Goal: Task Accomplishment & Management: Complete application form

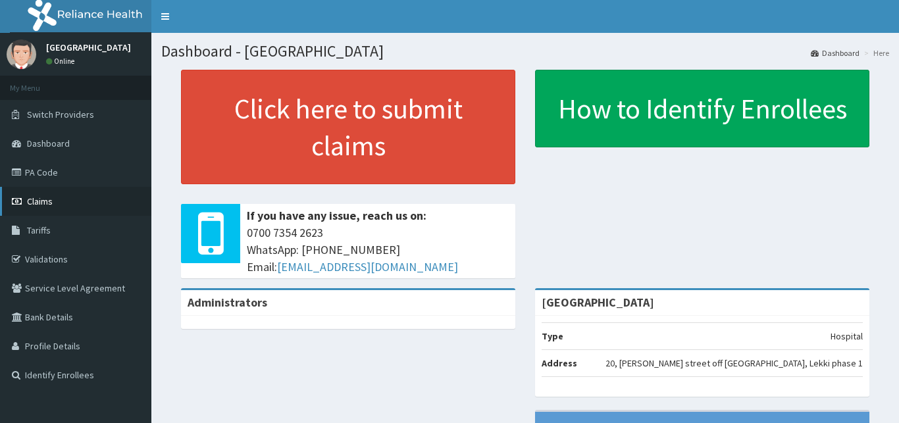
click at [36, 203] on span "Claims" at bounding box center [40, 202] width 26 height 12
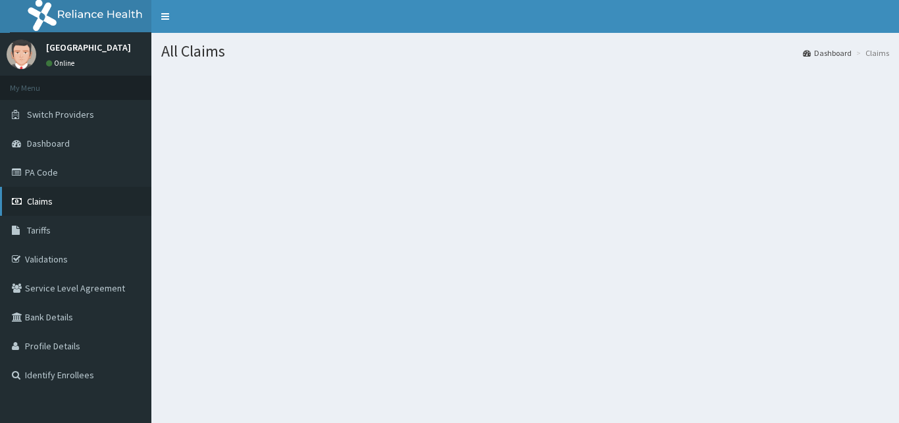
click at [38, 198] on span "Claims" at bounding box center [40, 202] width 26 height 12
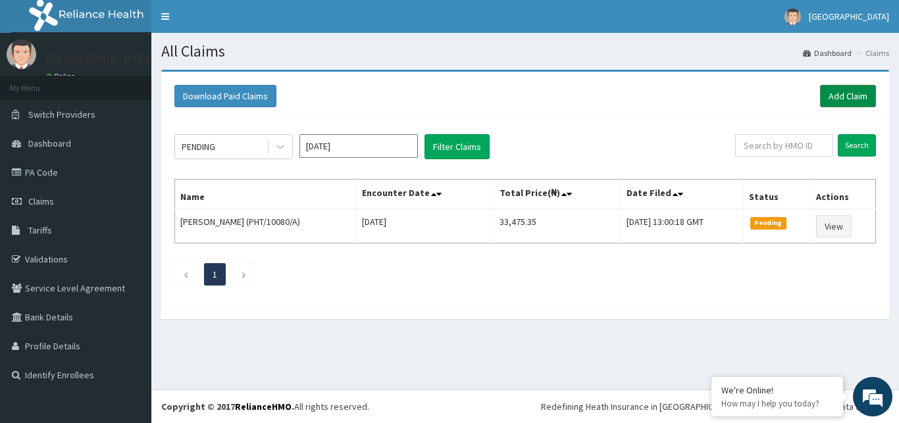
click at [843, 98] on link "Add Claim" at bounding box center [848, 96] width 56 height 22
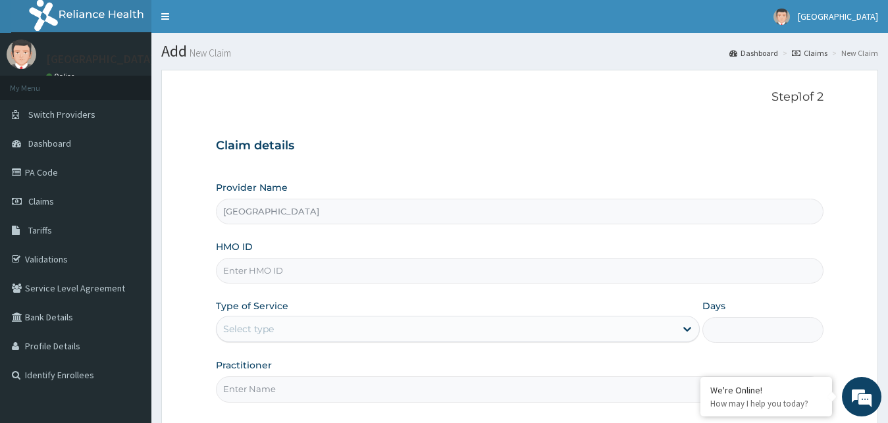
click at [313, 279] on input "HMO ID" at bounding box center [520, 271] width 608 height 26
type input "ACX/10067/A"
click at [340, 335] on div "Select type" at bounding box center [447, 329] width 460 height 21
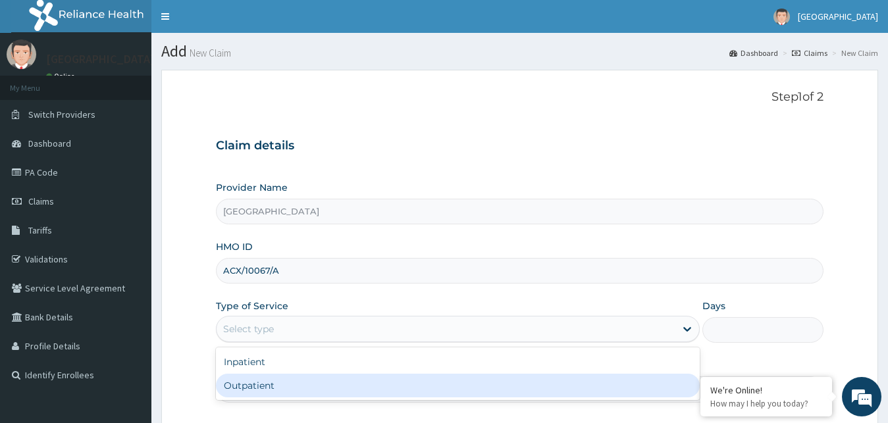
click at [336, 379] on div "Outpatient" at bounding box center [458, 386] width 485 height 24
type input "1"
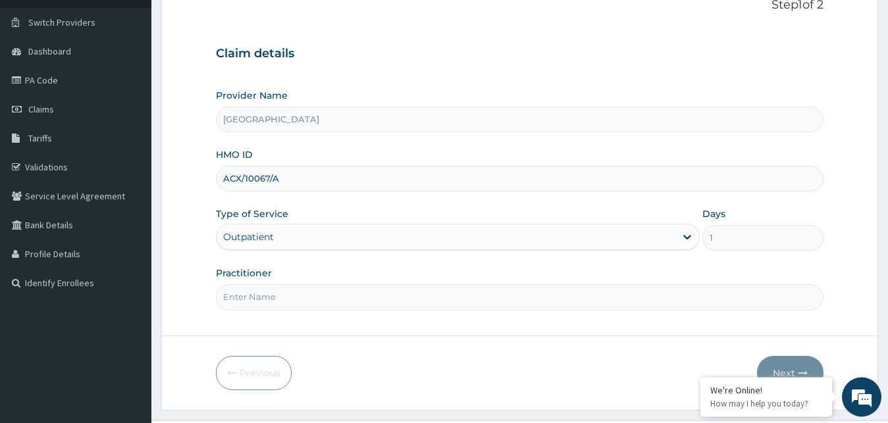
scroll to position [93, 0]
click at [485, 304] on input "Practitioner" at bounding box center [520, 297] width 608 height 26
type input "GOPD"
click at [797, 359] on button "Next" at bounding box center [790, 373] width 67 height 34
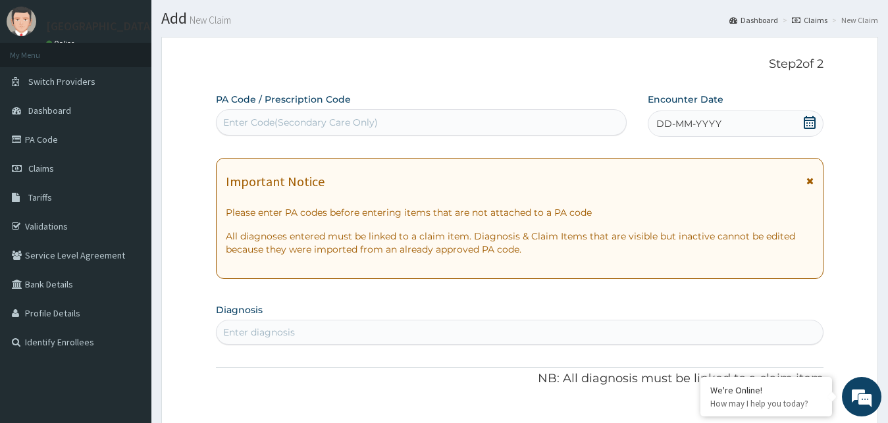
scroll to position [0, 0]
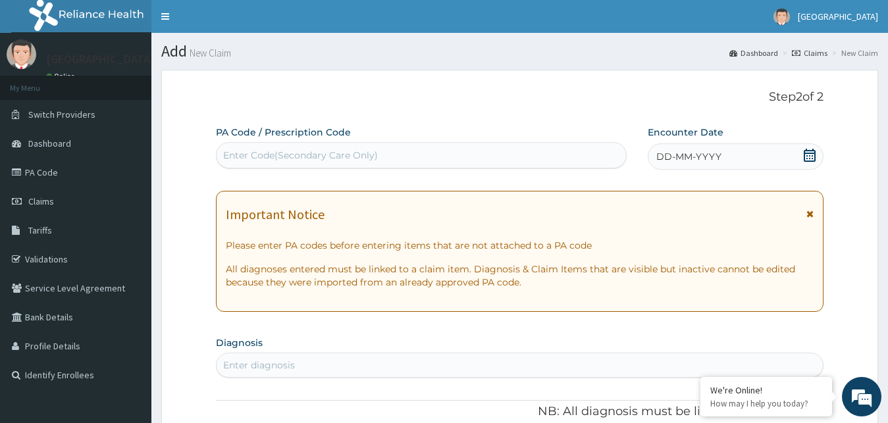
click at [805, 157] on icon at bounding box center [810, 155] width 12 height 13
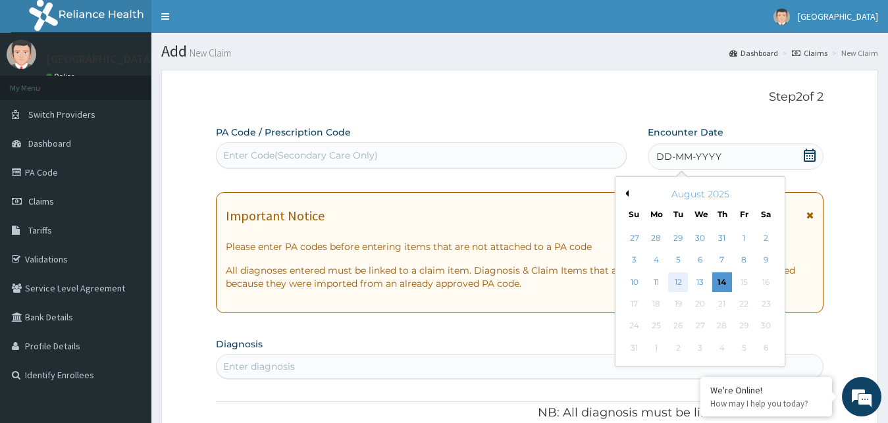
click at [681, 281] on div "12" at bounding box center [678, 283] width 20 height 20
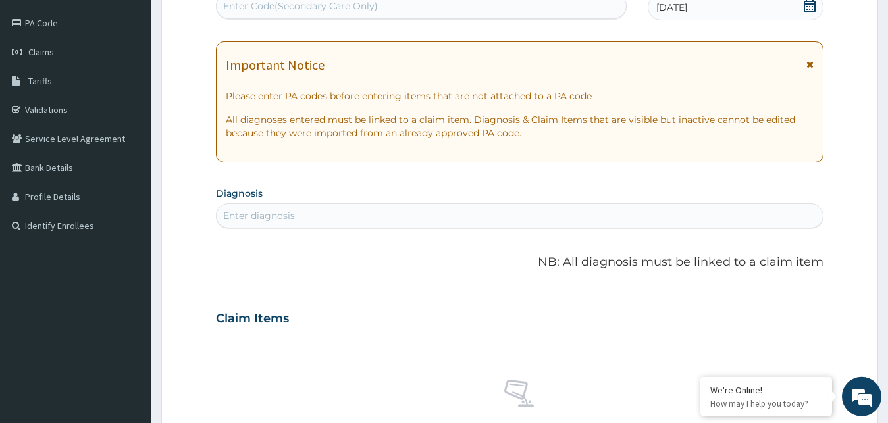
scroll to position [151, 0]
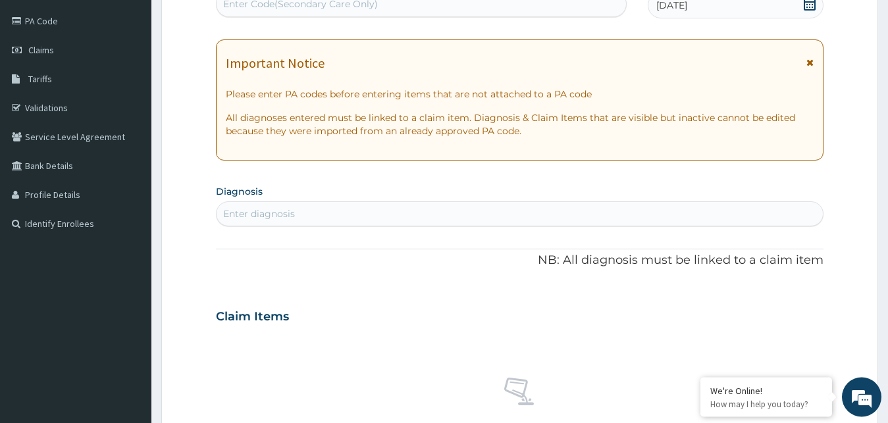
click at [473, 215] on div "Enter diagnosis" at bounding box center [520, 213] width 607 height 21
type input "MALARIA"
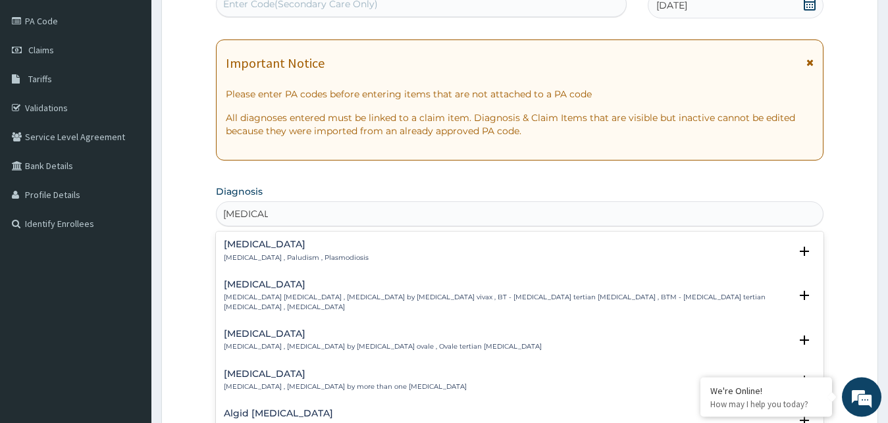
click at [405, 247] on div "Malaria Malaria , Paludism , Plasmodiosis" at bounding box center [520, 251] width 593 height 23
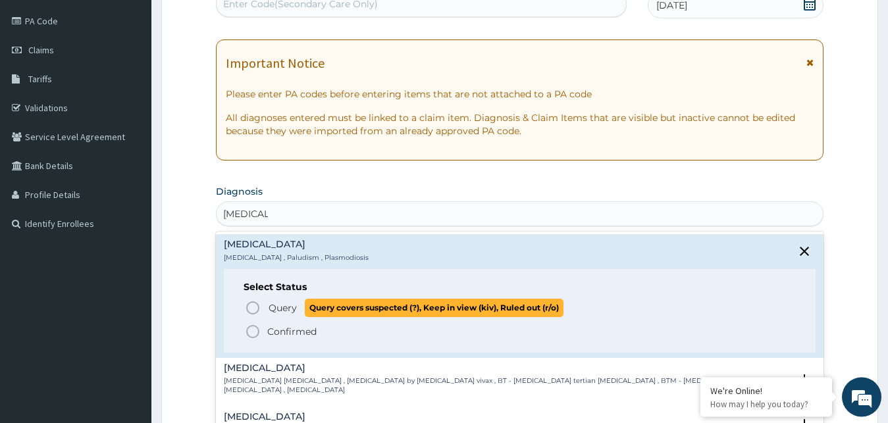
click at [266, 306] on span "Query Query covers suspected (?), Keep in view (kiv), Ruled out (r/o)" at bounding box center [521, 308] width 552 height 18
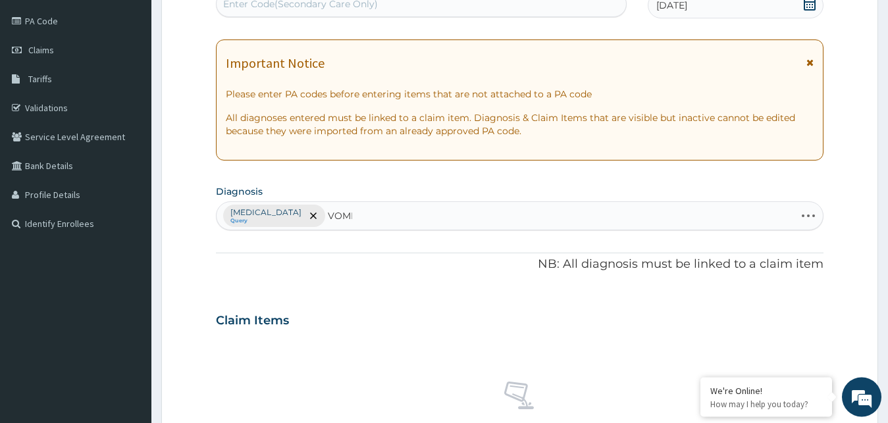
type input "VOMIT"
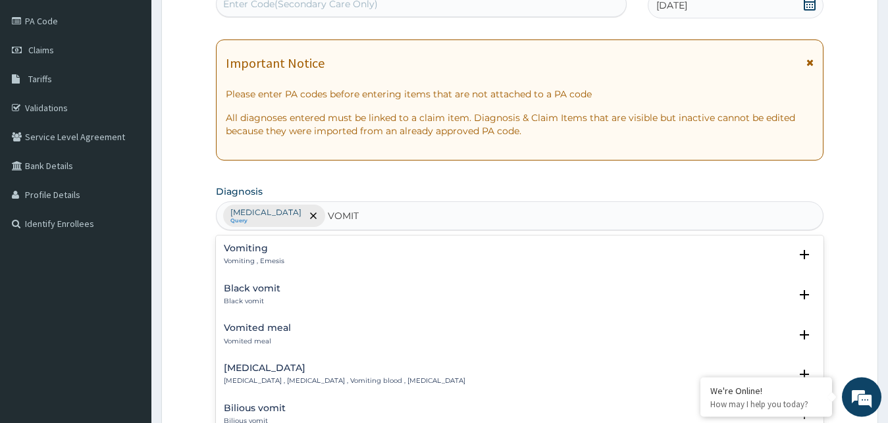
click at [275, 255] on div "Vomiting Vomiting , Emesis" at bounding box center [254, 255] width 61 height 23
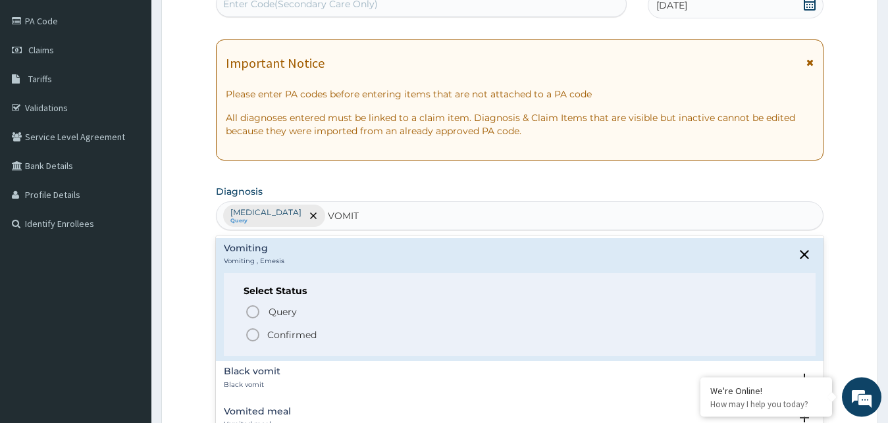
scroll to position [151, 0]
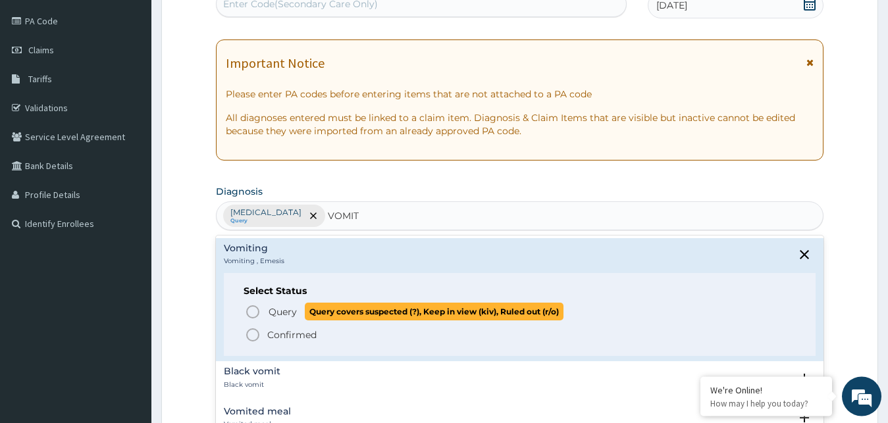
click at [254, 310] on icon "status option query" at bounding box center [253, 313] width 16 height 16
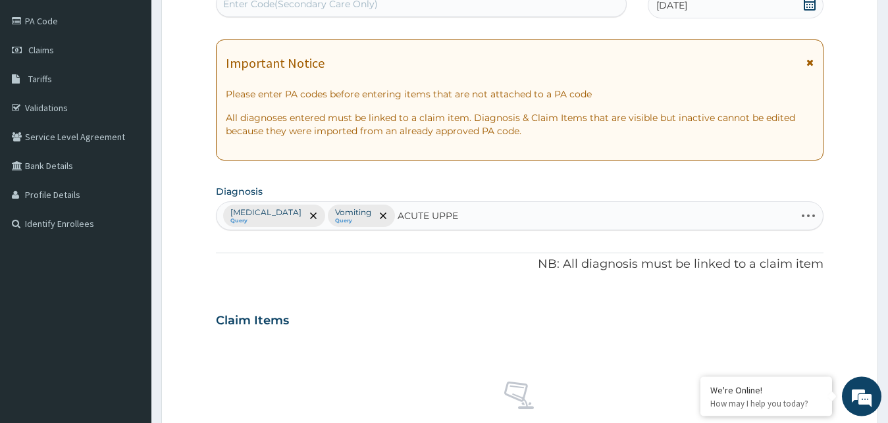
type input "ACUTE UPPER"
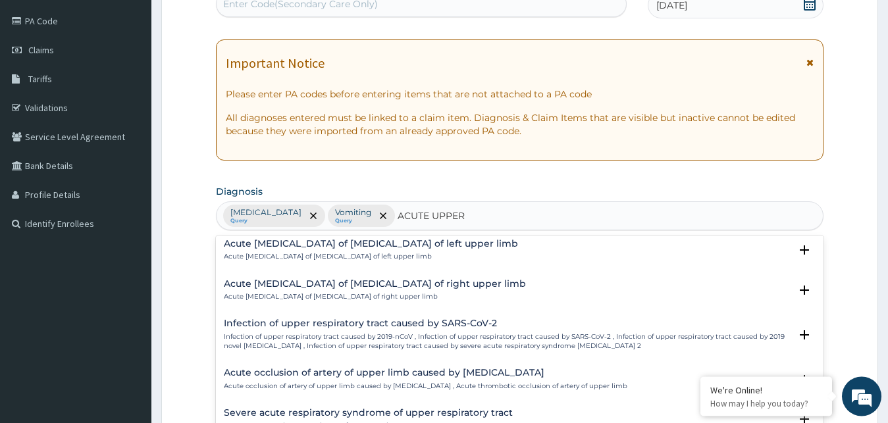
scroll to position [0, 0]
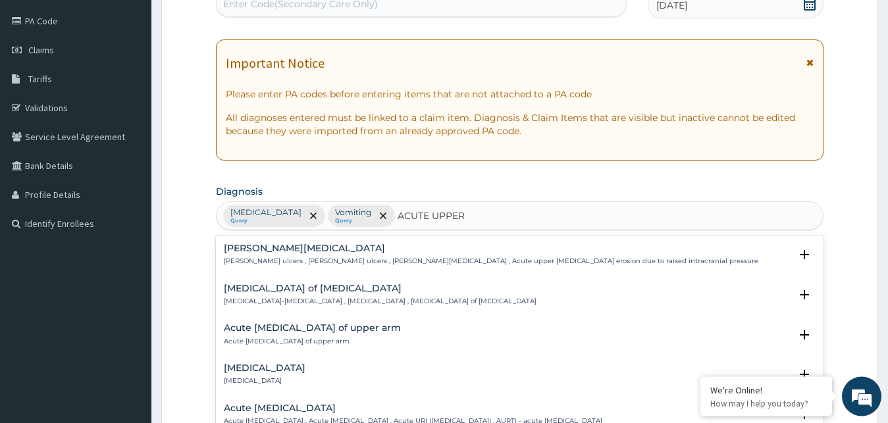
click at [334, 409] on h4 "Acute upper respiratory infection" at bounding box center [413, 409] width 379 height 10
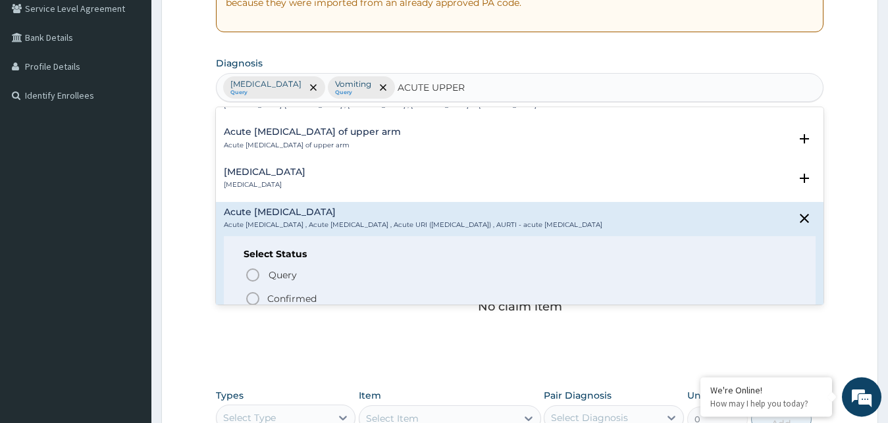
scroll to position [71, 0]
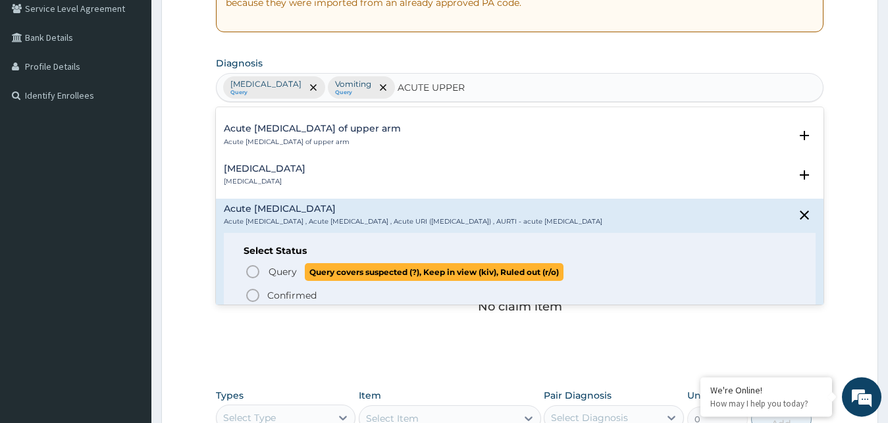
click at [255, 269] on icon "status option query" at bounding box center [253, 272] width 16 height 16
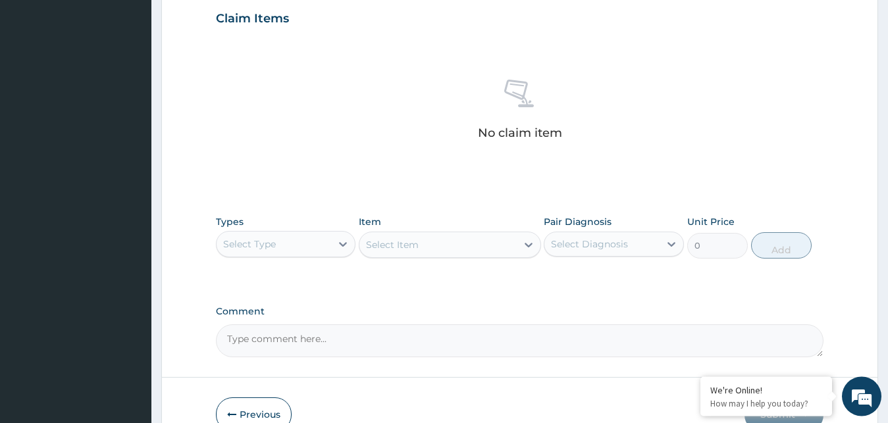
scroll to position [526, 0]
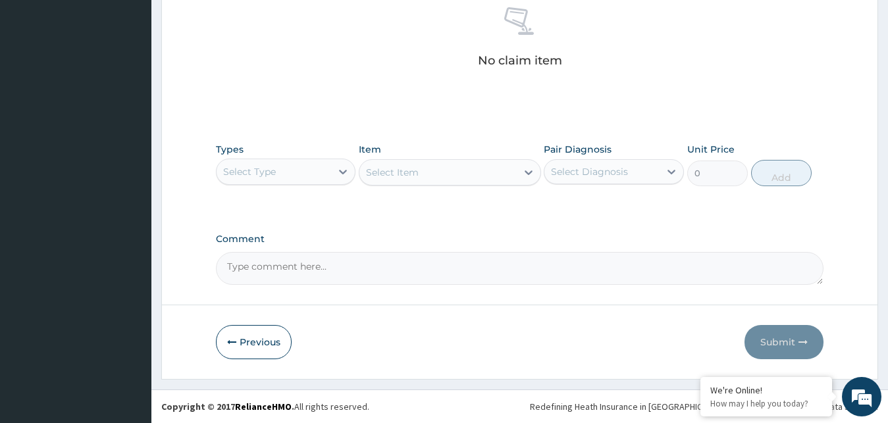
click at [327, 167] on div "Select Type" at bounding box center [274, 171] width 115 height 21
click at [316, 174] on div "Select Type" at bounding box center [274, 171] width 115 height 21
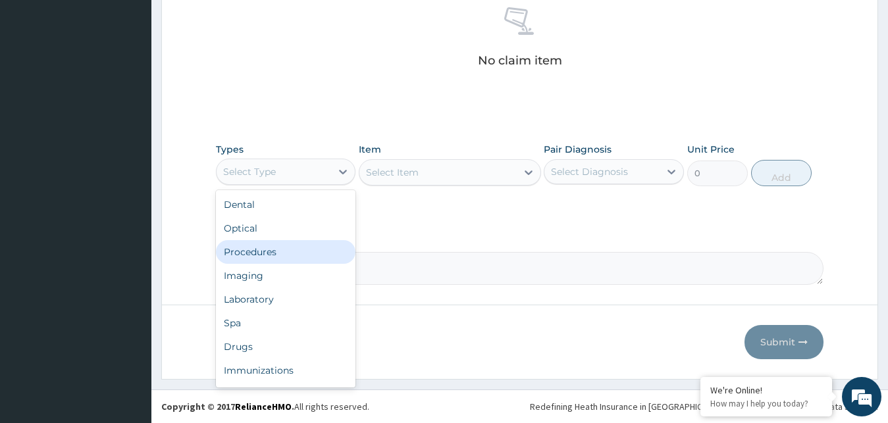
click at [292, 249] on div "Procedures" at bounding box center [286, 252] width 140 height 24
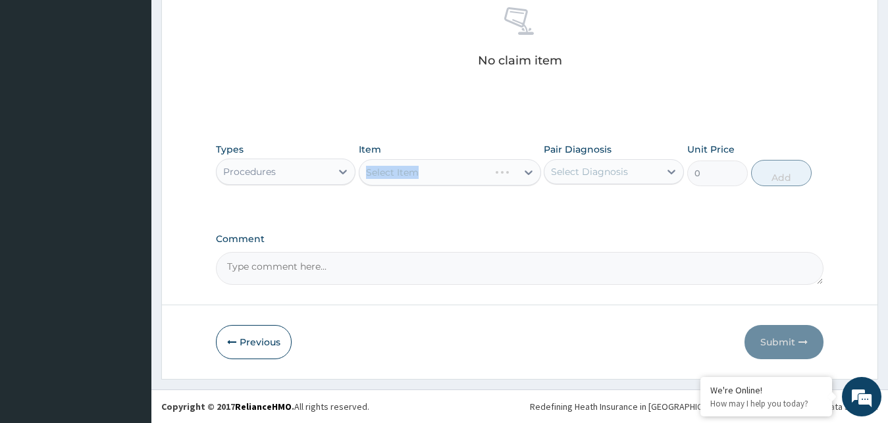
drag, startPoint x: 413, startPoint y: 172, endPoint x: 500, endPoint y: 179, distance: 87.9
click at [414, 171] on div "Select Item" at bounding box center [450, 172] width 182 height 26
click at [527, 167] on div "Select Item" at bounding box center [450, 172] width 182 height 26
click at [435, 167] on div "Select Item" at bounding box center [438, 172] width 157 height 21
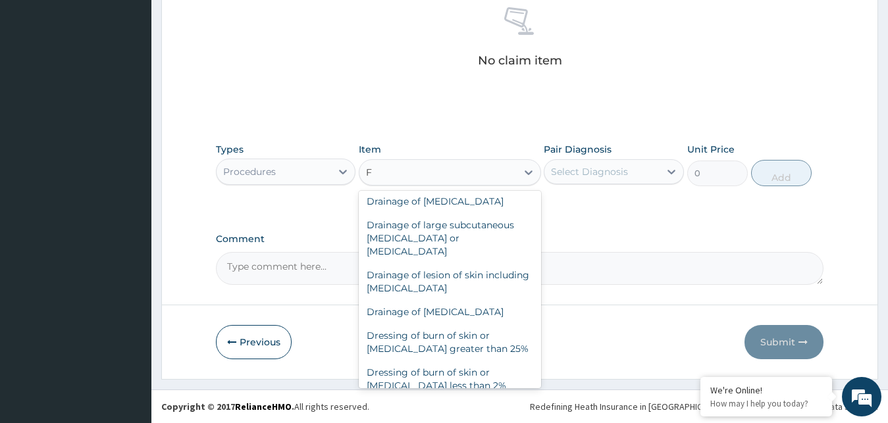
scroll to position [9710, 0]
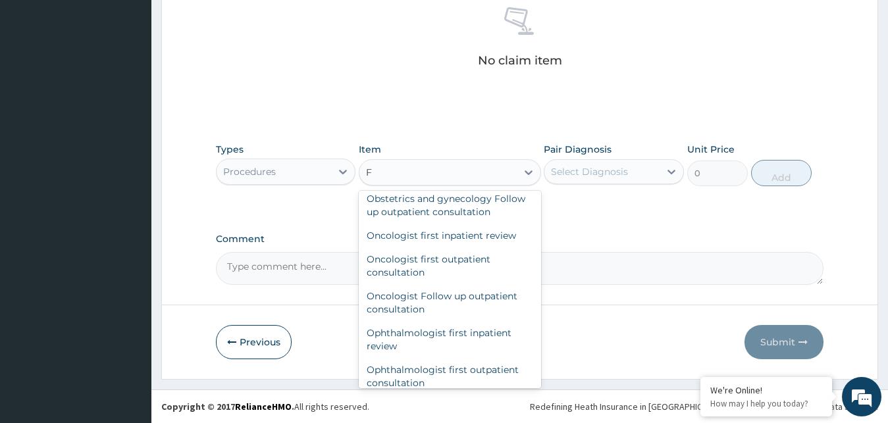
type input "F"
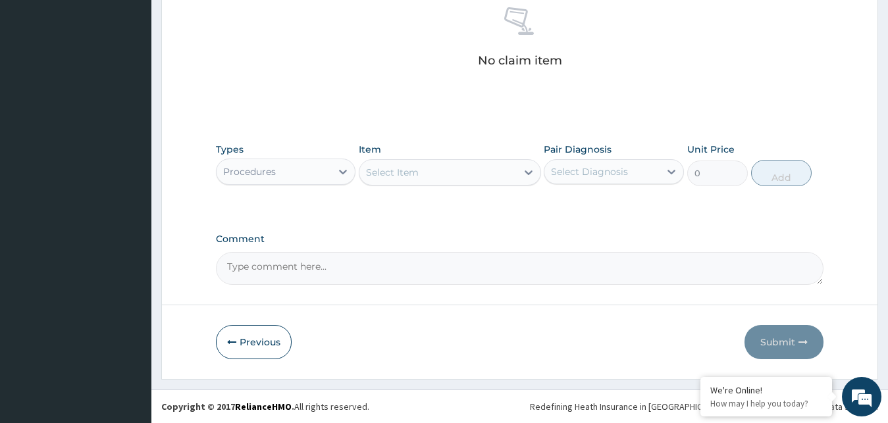
click at [450, 180] on div "Select Item" at bounding box center [438, 172] width 157 height 21
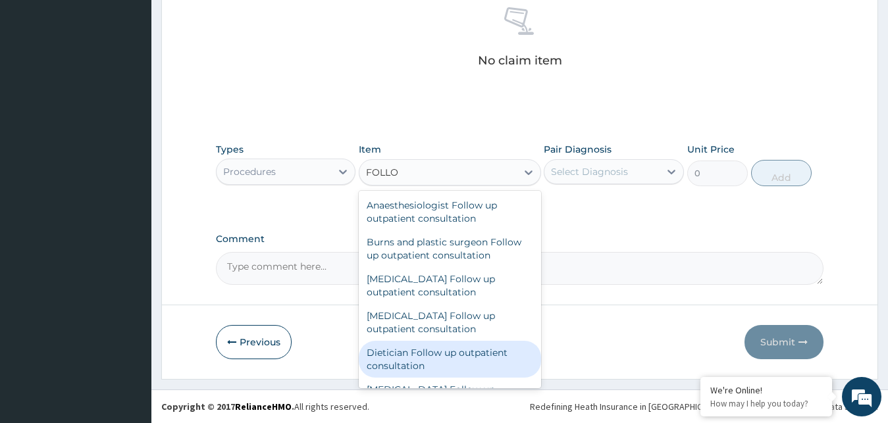
type input "FOLLO"
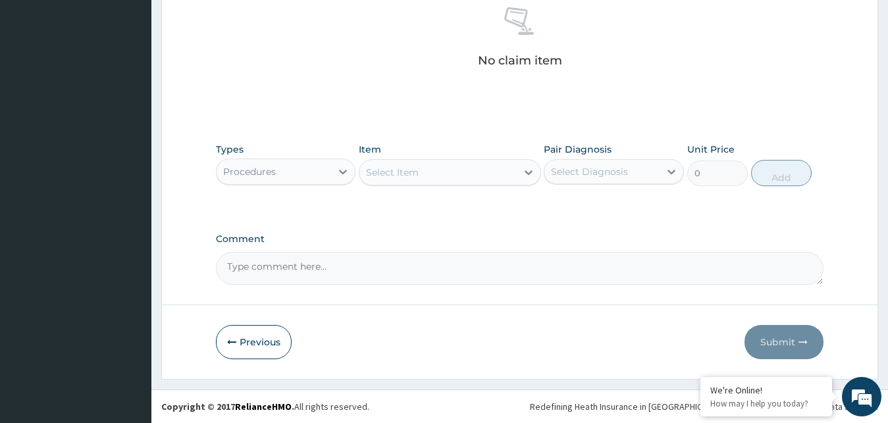
click at [483, 163] on div "Select Item" at bounding box center [438, 172] width 157 height 21
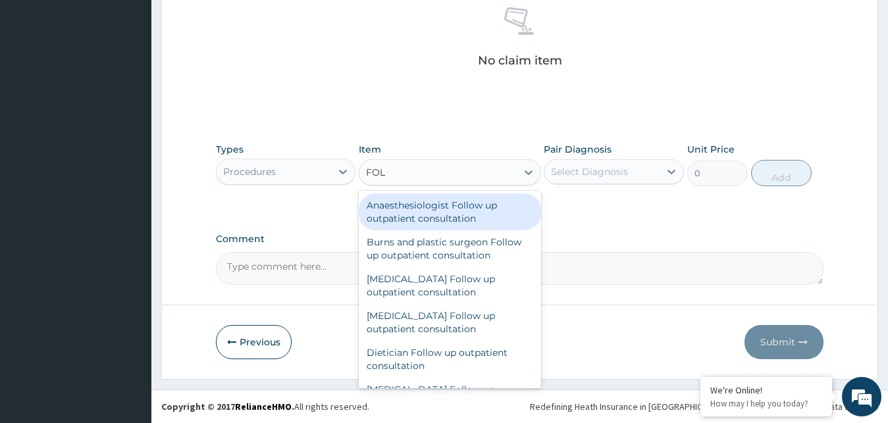
type input "FOLL"
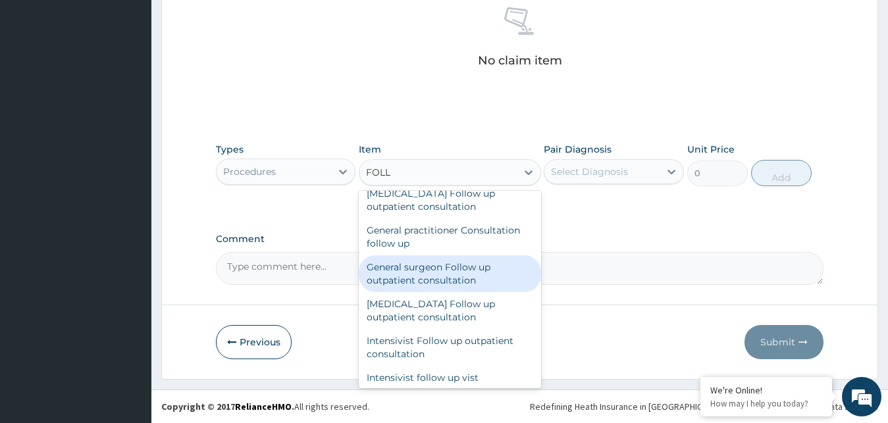
scroll to position [308, 0]
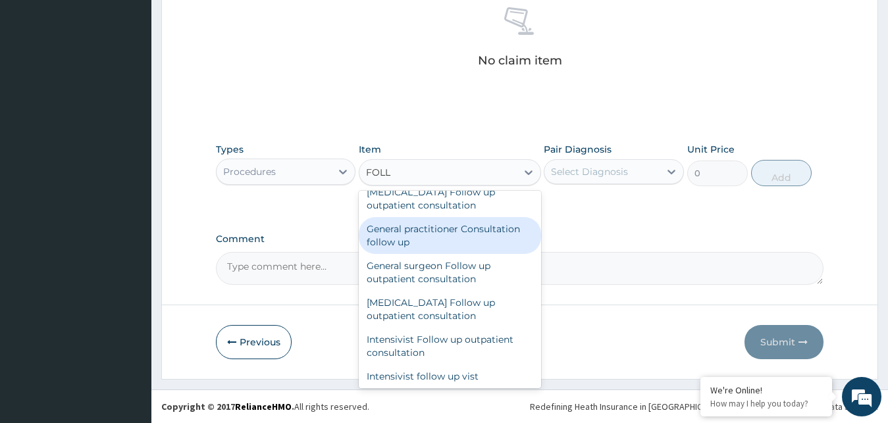
click at [457, 242] on div "General practitioner Consultation follow up" at bounding box center [450, 235] width 182 height 37
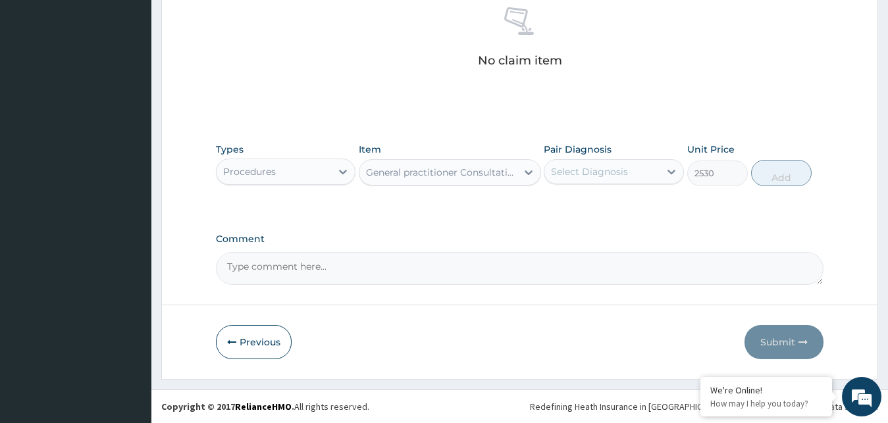
type input "2530"
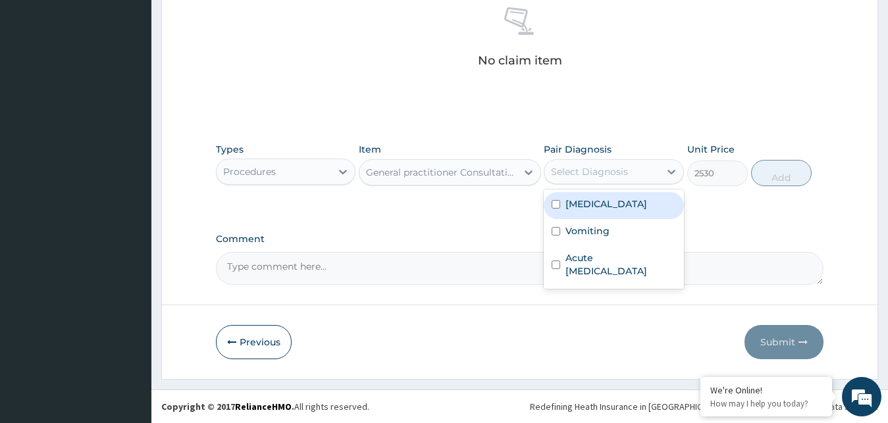
click at [651, 173] on div "Select Diagnosis" at bounding box center [602, 171] width 115 height 21
click at [591, 203] on label "Malaria" at bounding box center [607, 204] width 82 height 13
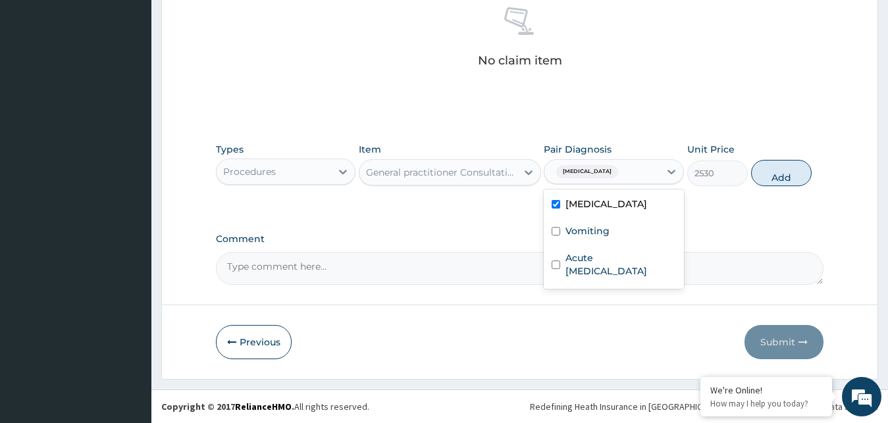
checkbox input "true"
click at [583, 232] on label "Vomiting" at bounding box center [588, 231] width 44 height 13
checkbox input "true"
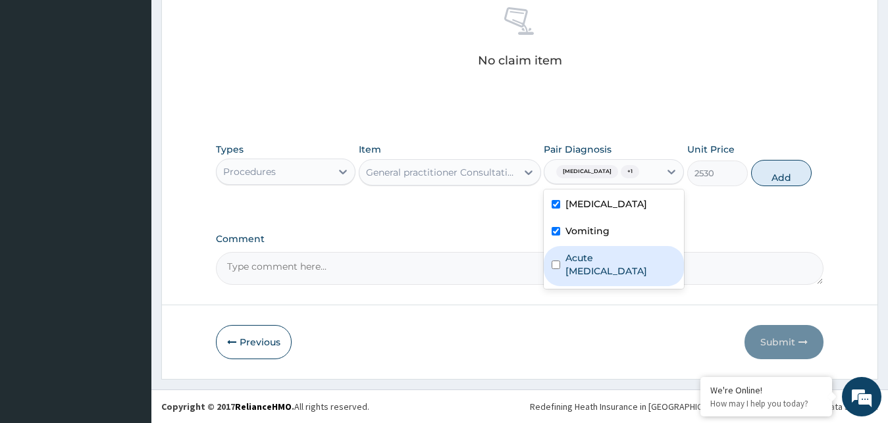
click at [637, 252] on label "Acute upper respiratory infection" at bounding box center [621, 265] width 111 height 26
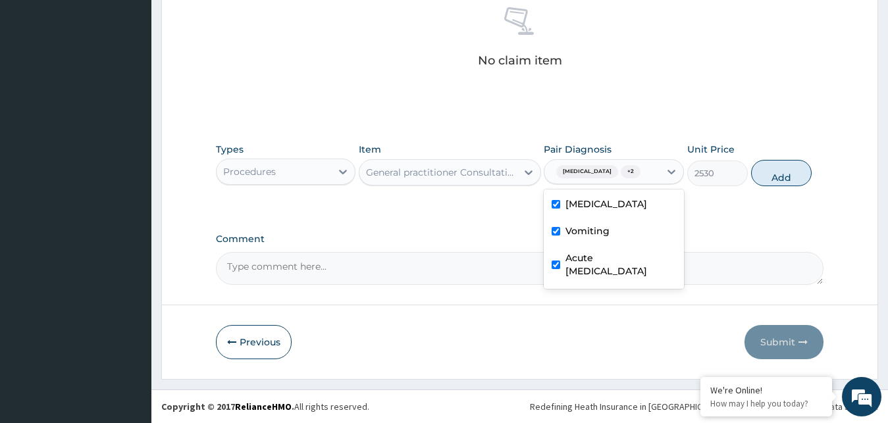
click at [560, 267] on input "checkbox" at bounding box center [556, 265] width 9 height 9
checkbox input "false"
click at [785, 177] on button "Add" at bounding box center [781, 173] width 61 height 26
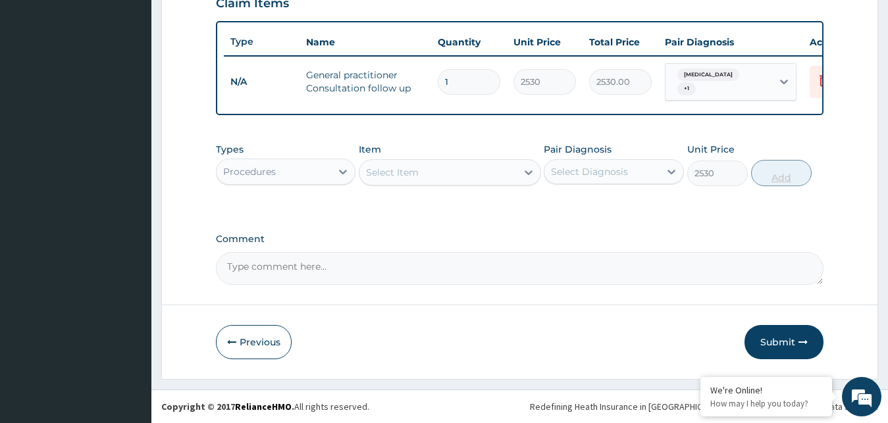
type input "0"
click at [341, 170] on icon at bounding box center [342, 171] width 13 height 13
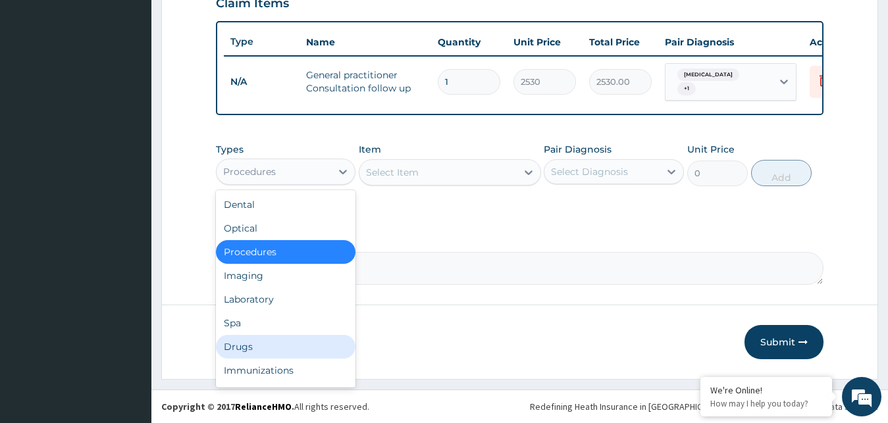
drag, startPoint x: 263, startPoint y: 344, endPoint x: 281, endPoint y: 330, distance: 22.0
click at [263, 344] on div "Drugs" at bounding box center [286, 347] width 140 height 24
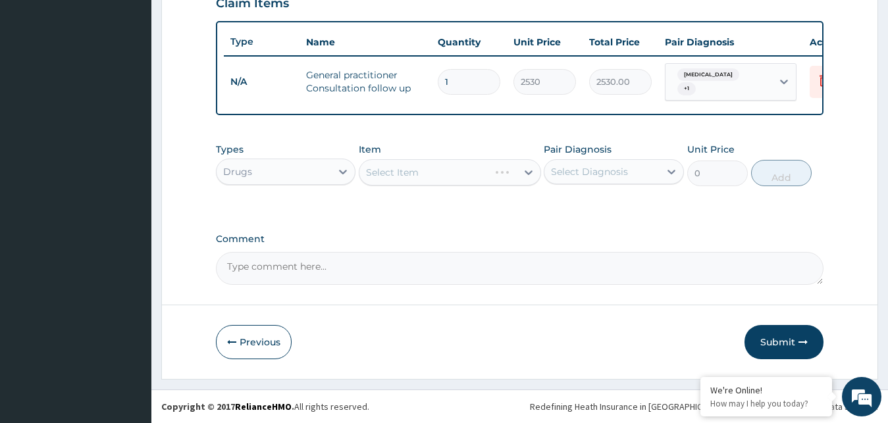
click at [398, 178] on div "Select Item" at bounding box center [450, 172] width 182 height 26
click at [408, 170] on div "Select Item" at bounding box center [392, 172] width 53 height 13
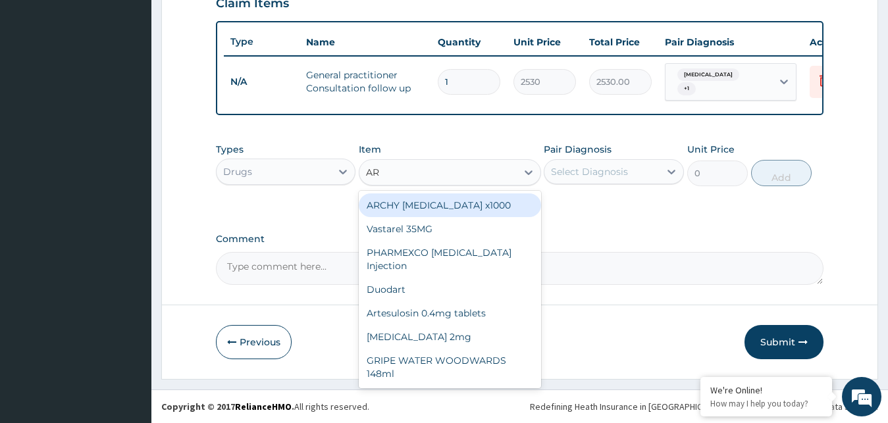
type input "ART"
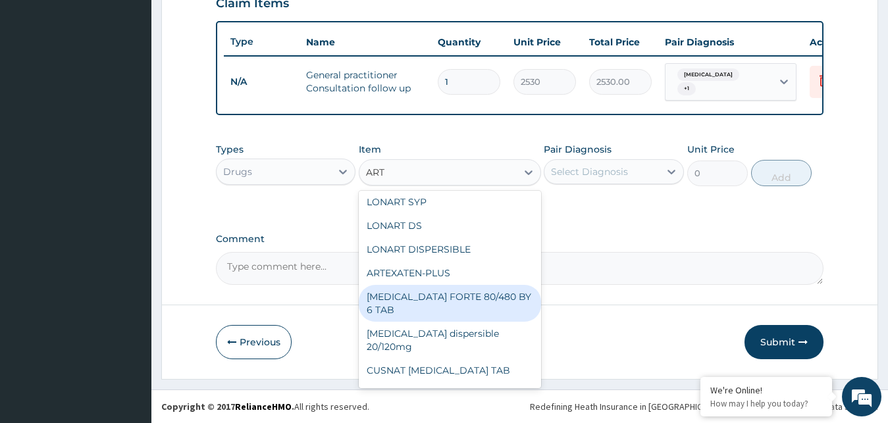
scroll to position [200, 0]
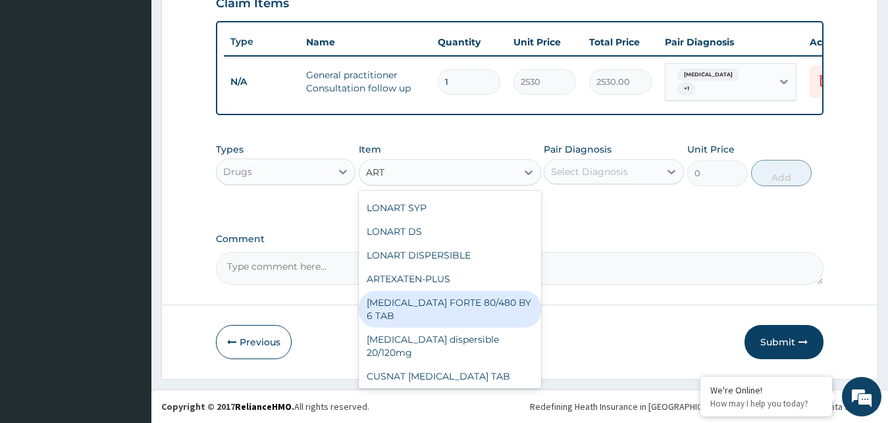
click at [468, 309] on div "COARTEM FORTE 80/480 BY 6 TAB" at bounding box center [450, 309] width 182 height 37
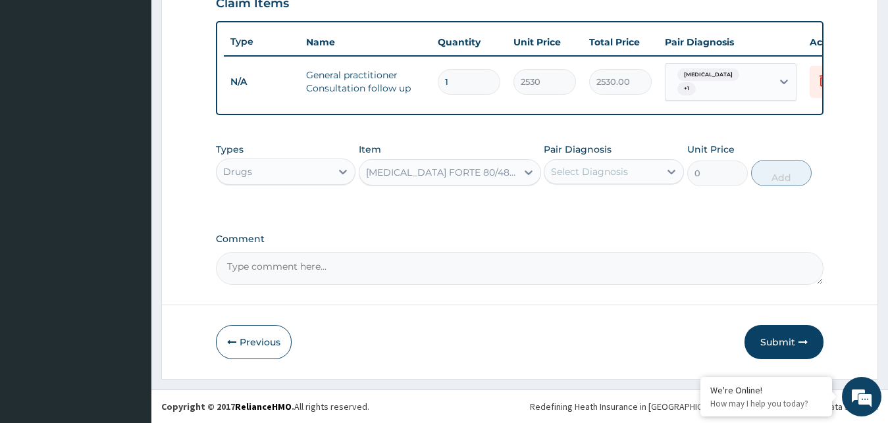
type input "480.7"
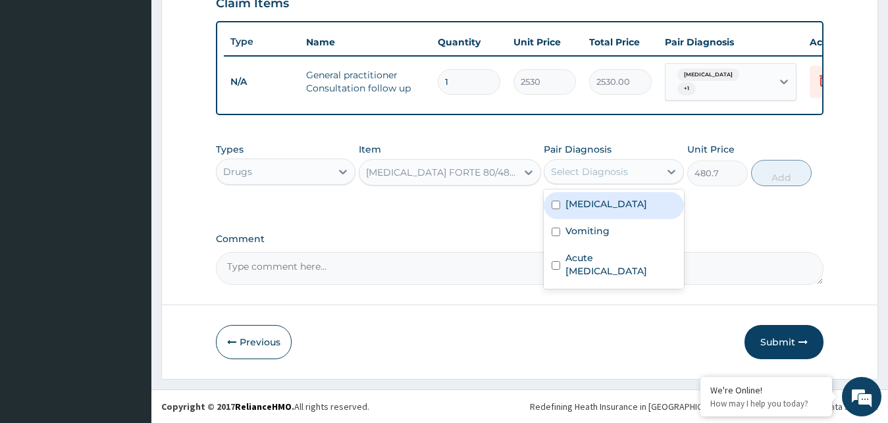
click at [628, 174] on div "Select Diagnosis" at bounding box center [602, 171] width 115 height 21
click at [590, 214] on div "Malaria" at bounding box center [614, 205] width 140 height 27
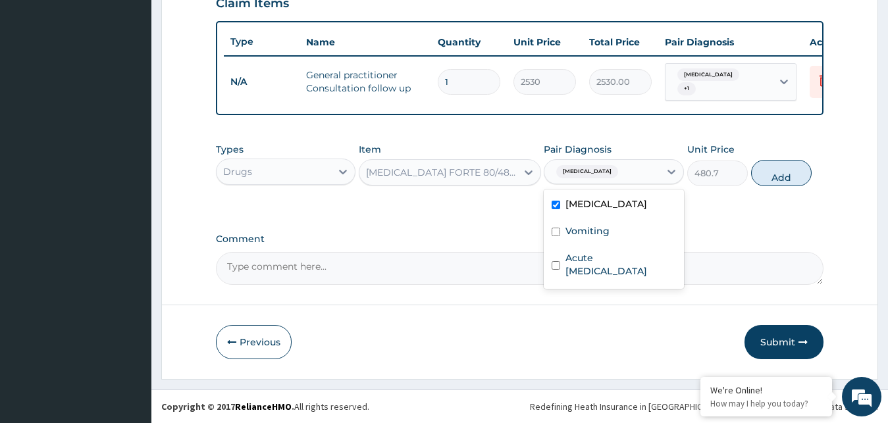
checkbox input "true"
click at [771, 178] on button "Add" at bounding box center [781, 173] width 61 height 26
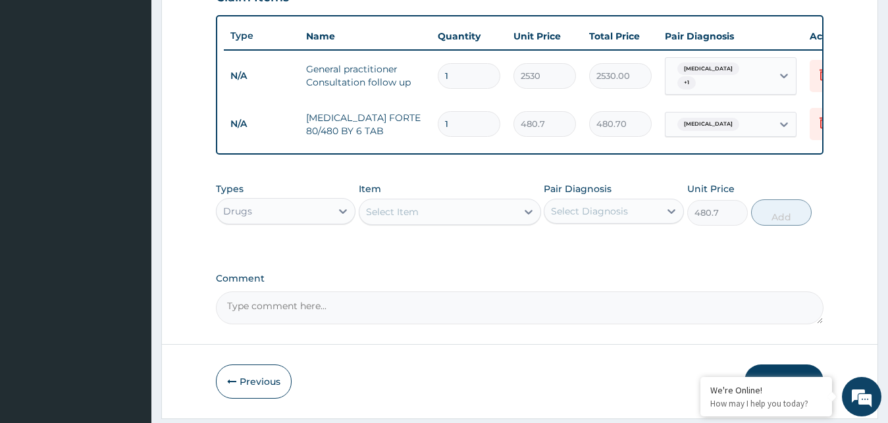
type input "0"
click at [489, 120] on input "1" at bounding box center [469, 124] width 63 height 26
type input "0.00"
type input "6"
type input "2884.20"
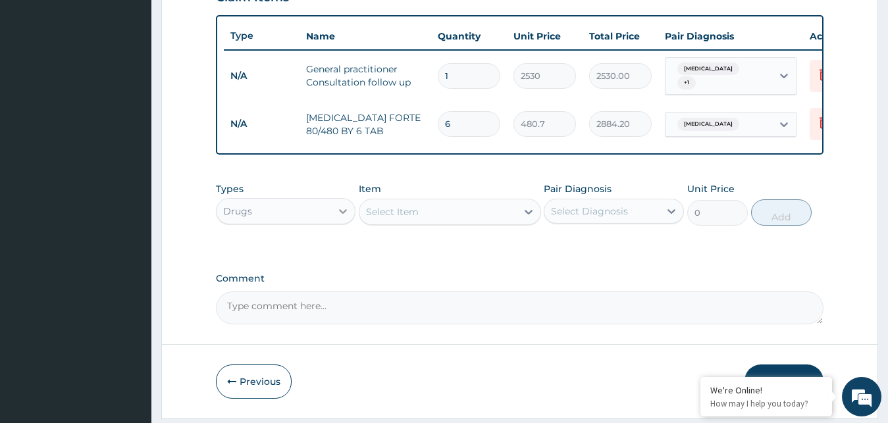
type input "6"
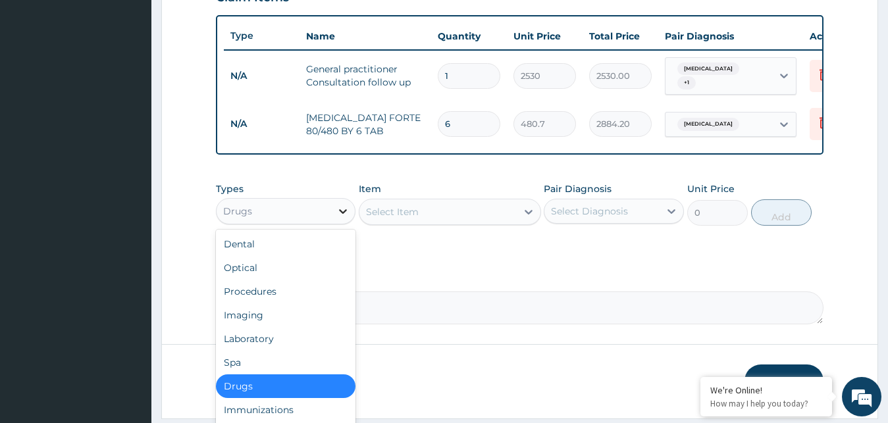
click at [340, 213] on icon at bounding box center [342, 211] width 13 height 13
click at [396, 219] on div "Select Item" at bounding box center [392, 211] width 53 height 13
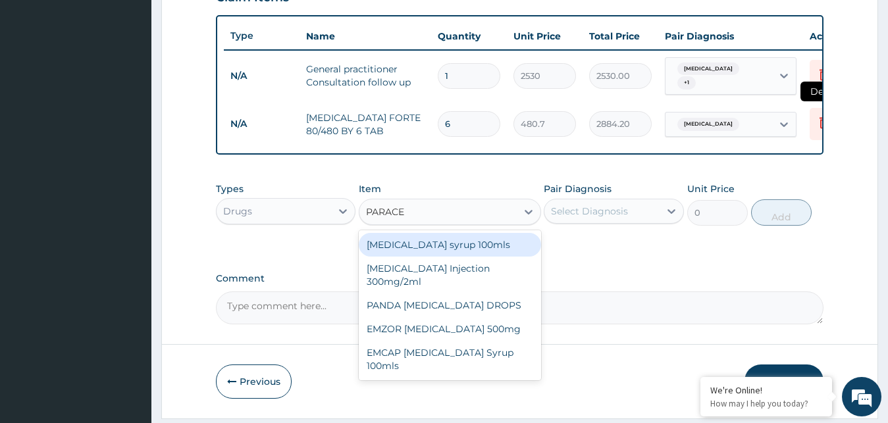
type input "PARACE"
click at [820, 115] on icon at bounding box center [824, 123] width 16 height 16
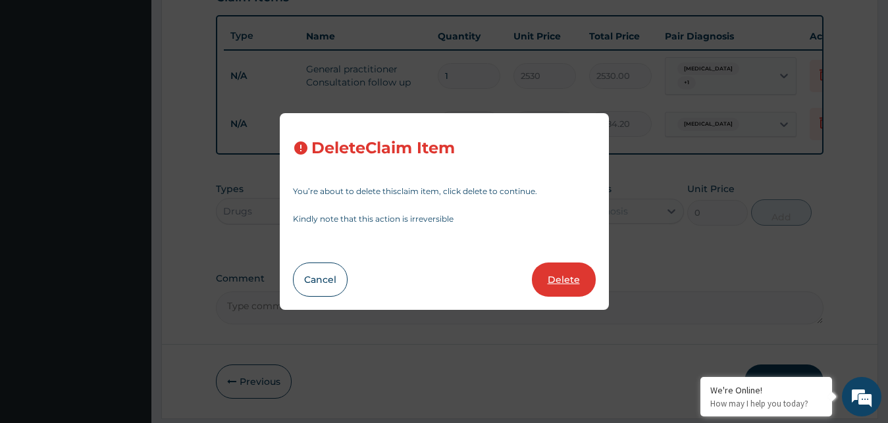
click at [558, 281] on button "Delete" at bounding box center [564, 280] width 64 height 34
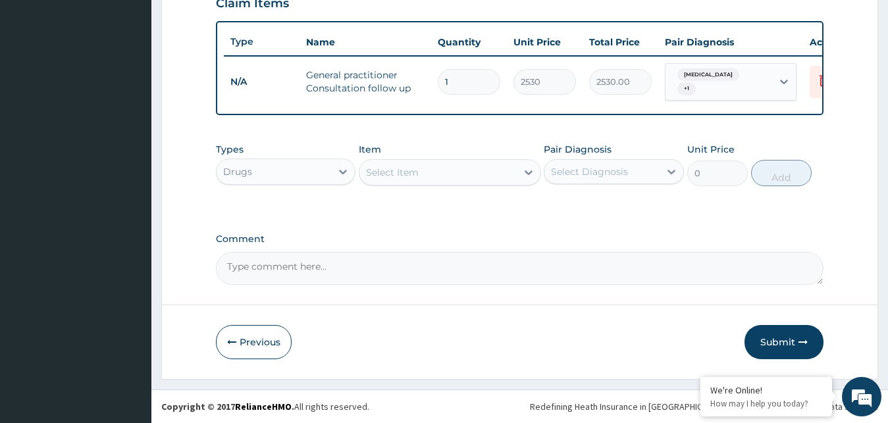
click at [435, 173] on div "Select Item" at bounding box center [438, 172] width 157 height 21
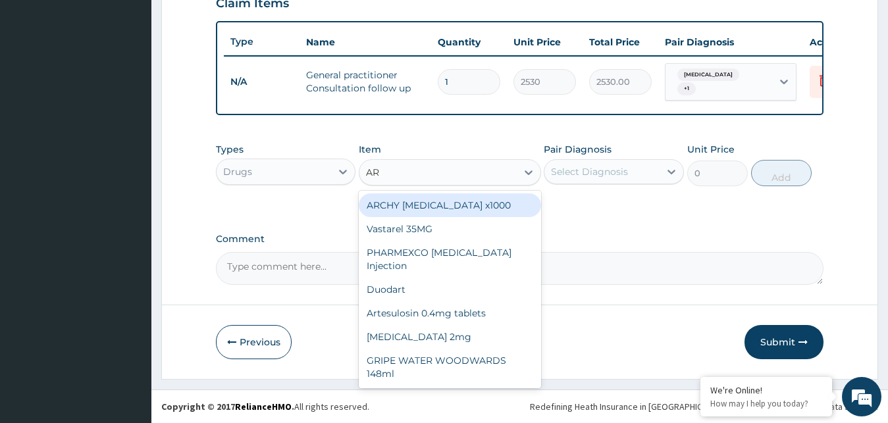
type input "ART"
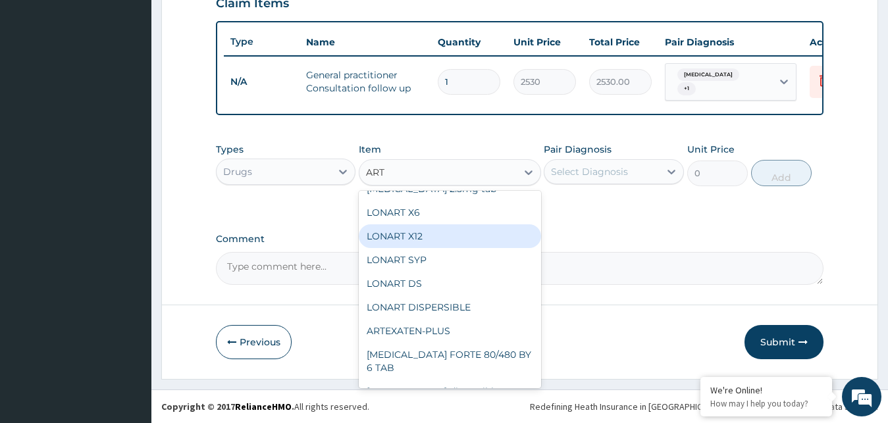
scroll to position [154, 0]
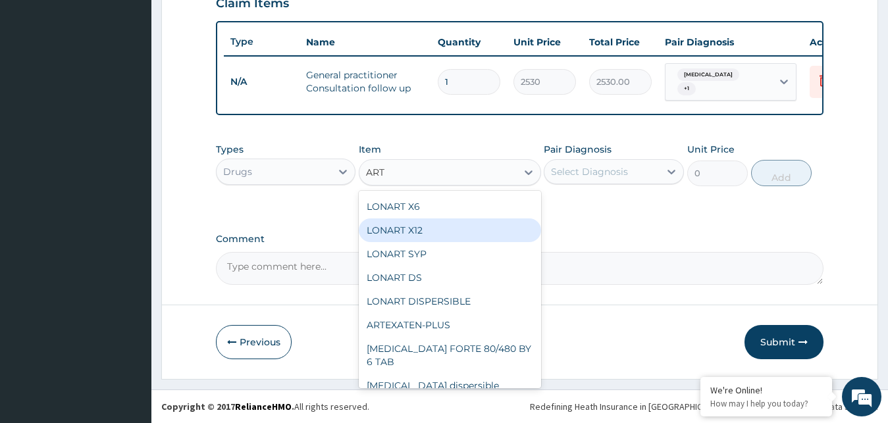
drag, startPoint x: 538, startPoint y: 383, endPoint x: 547, endPoint y: 382, distance: 9.3
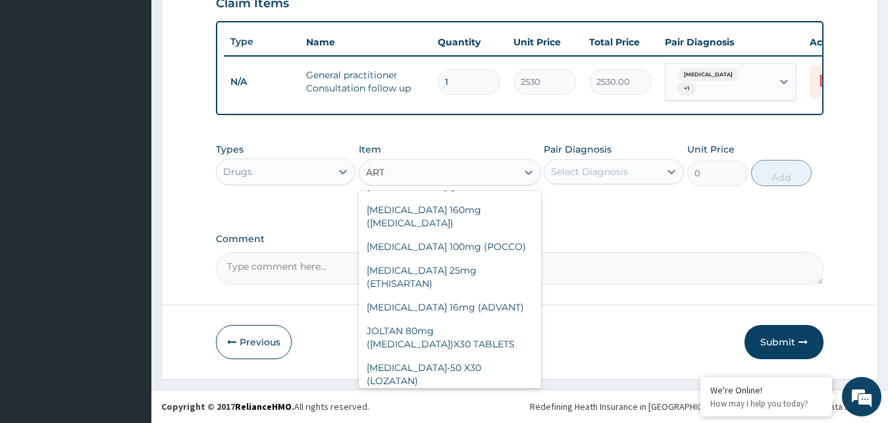
drag, startPoint x: 535, startPoint y: 381, endPoint x: 543, endPoint y: 308, distance: 73.4
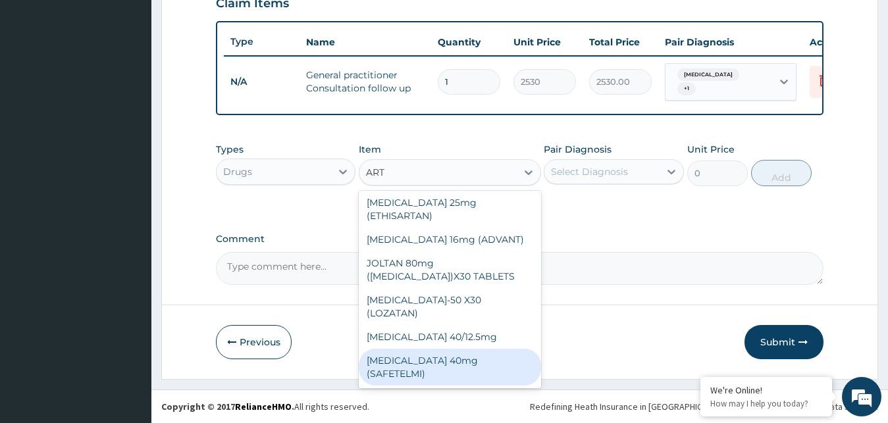
scroll to position [722, 0]
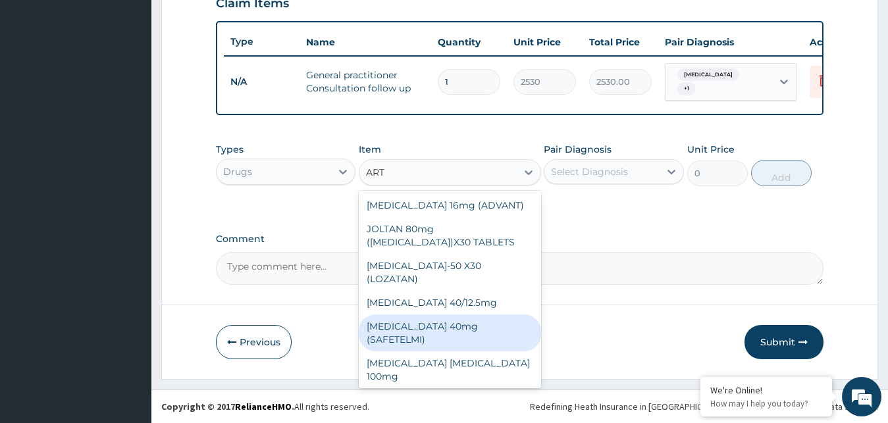
drag, startPoint x: 537, startPoint y: 383, endPoint x: 537, endPoint y: 313, distance: 69.8
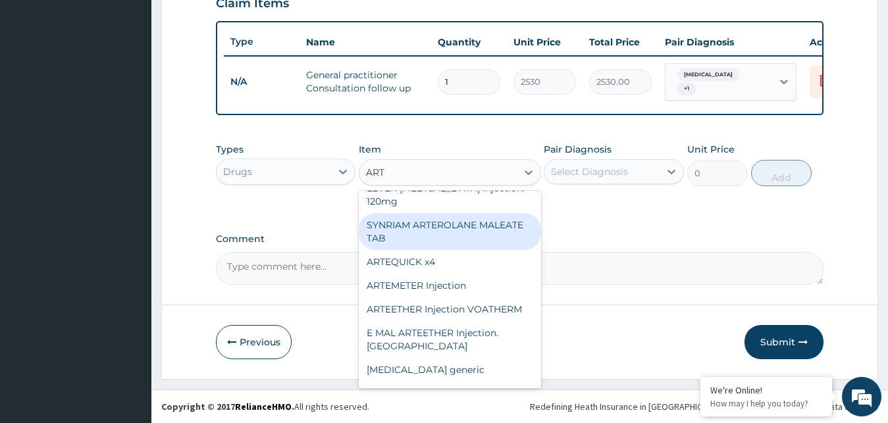
scroll to position [414, 0]
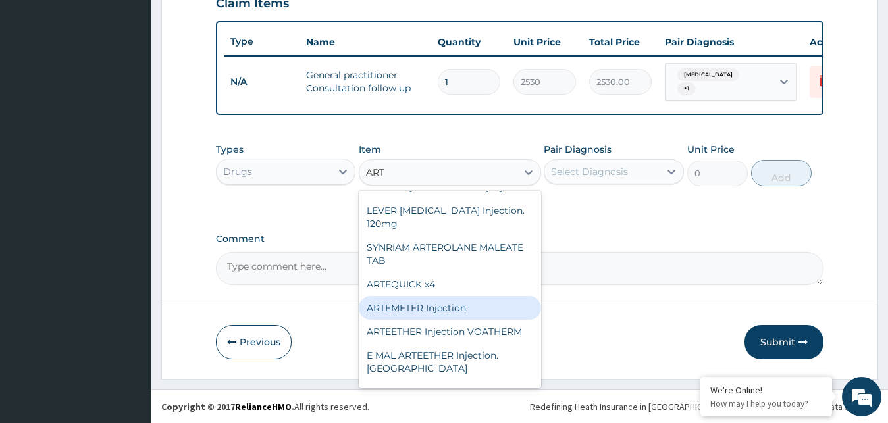
click at [460, 300] on div "ARTEMETER Injection" at bounding box center [450, 308] width 182 height 24
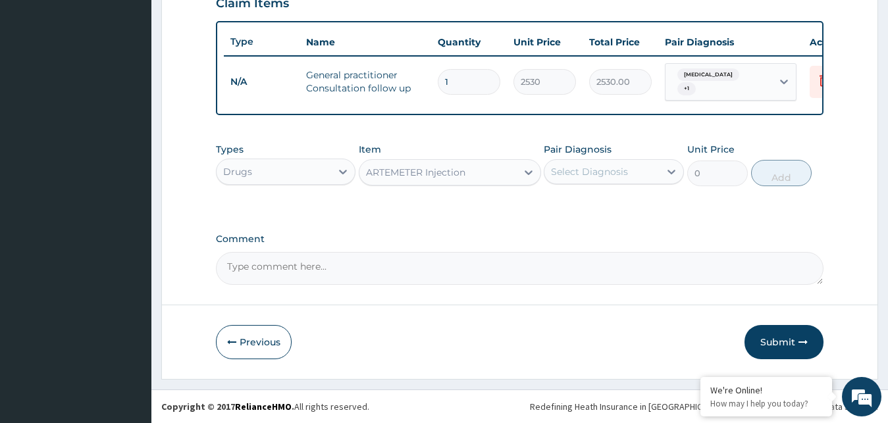
type input "1012"
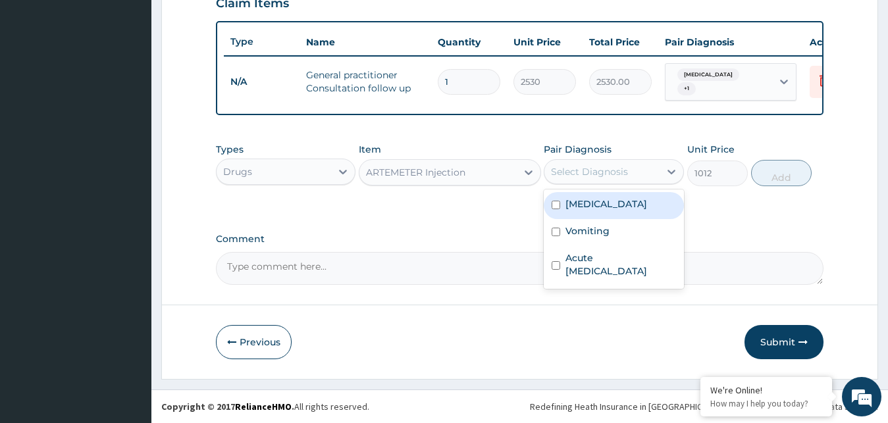
click at [648, 174] on div "Select Diagnosis" at bounding box center [602, 171] width 115 height 21
click at [596, 201] on label "Malaria" at bounding box center [607, 204] width 82 height 13
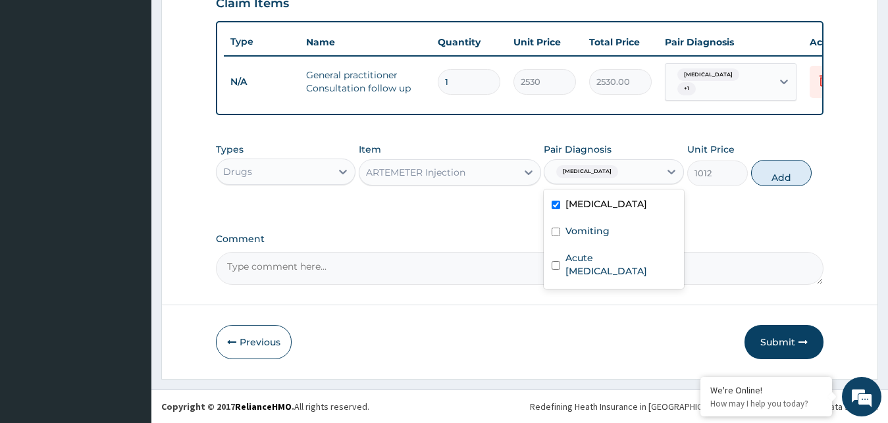
checkbox input "true"
drag, startPoint x: 775, startPoint y: 173, endPoint x: 783, endPoint y: 177, distance: 8.8
click at [783, 177] on button "Add" at bounding box center [781, 173] width 61 height 26
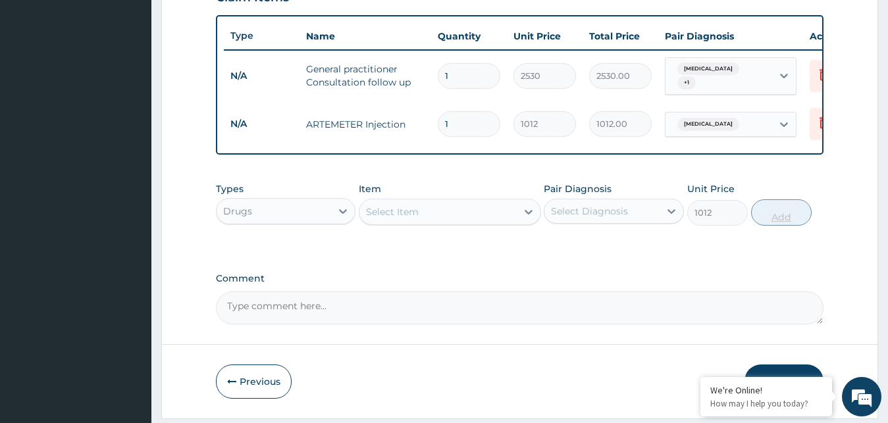
type input "0"
type input "0.00"
type input "6"
type input "6072.00"
type input "6"
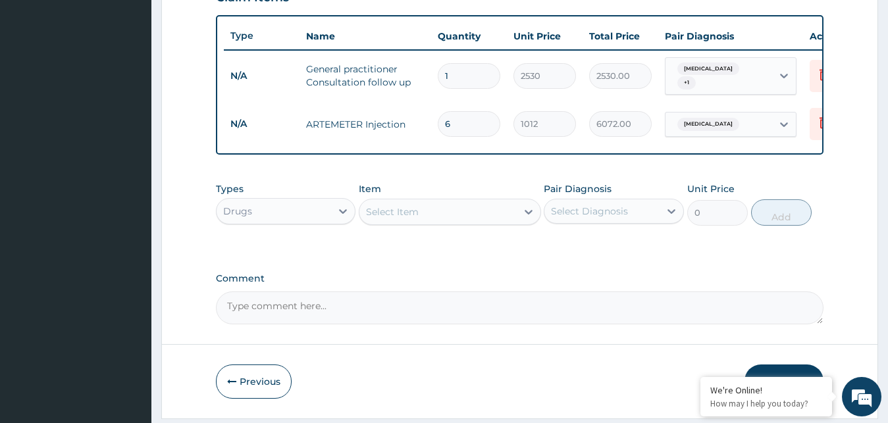
click at [433, 221] on div "Select Item" at bounding box center [438, 211] width 157 height 21
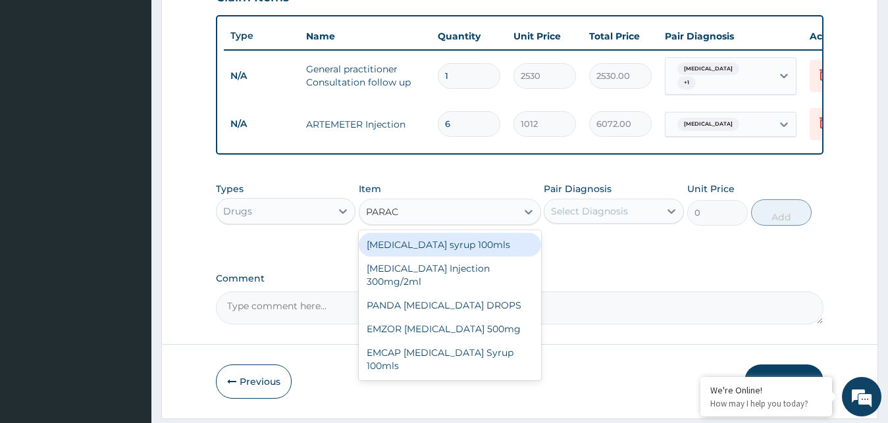
type input "PARACE"
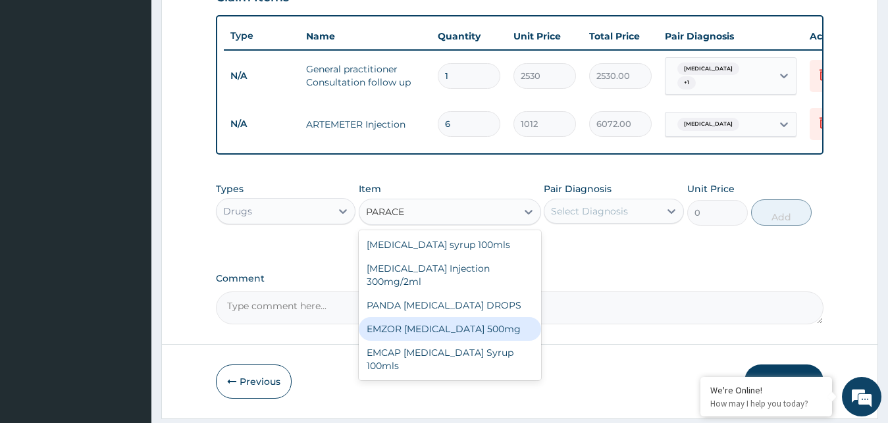
click at [466, 335] on div "EMZOR PARACETAMOL 500mg" at bounding box center [450, 329] width 182 height 24
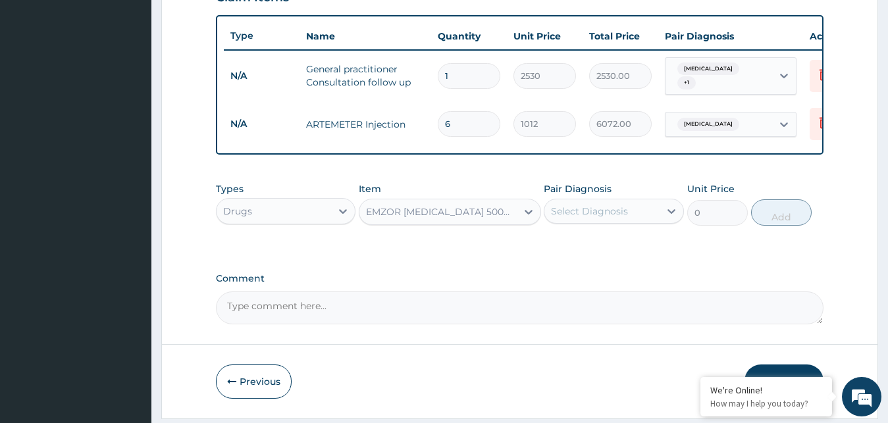
type input "25.3"
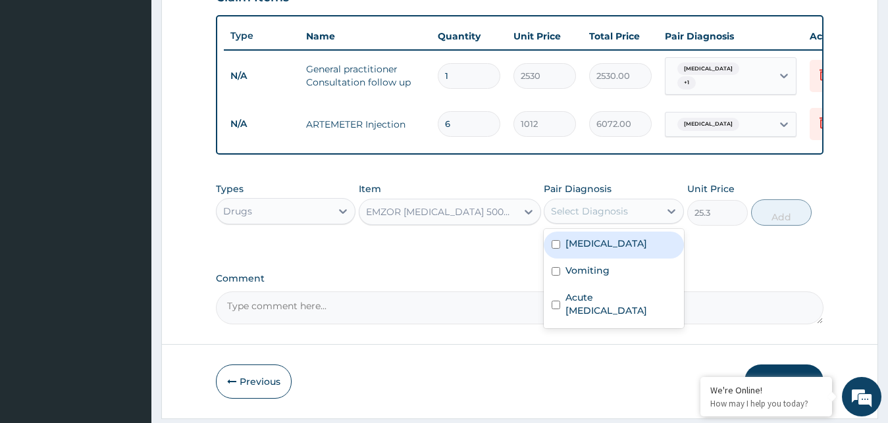
click at [618, 218] on div "Select Diagnosis" at bounding box center [589, 211] width 77 height 13
click at [575, 250] on label "Malaria" at bounding box center [607, 243] width 82 height 13
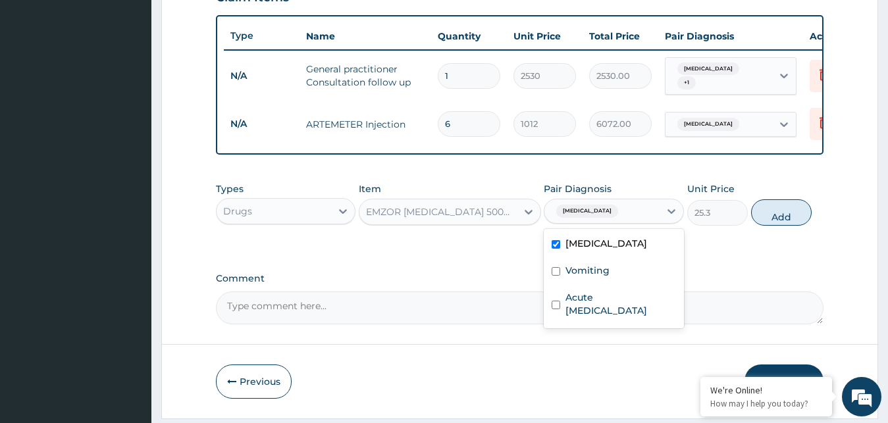
checkbox input "true"
click at [782, 226] on button "Add" at bounding box center [781, 213] width 61 height 26
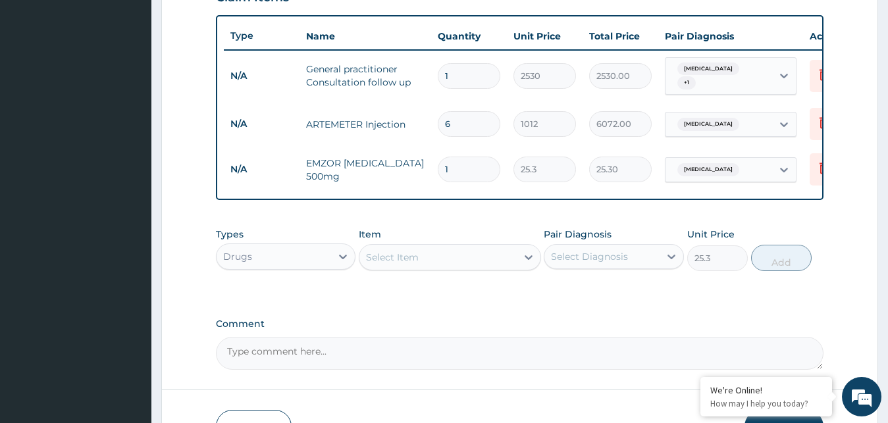
type input "0"
type input "18"
type input "455.40"
type input "18"
click at [406, 264] on div "Select Item" at bounding box center [392, 257] width 53 height 13
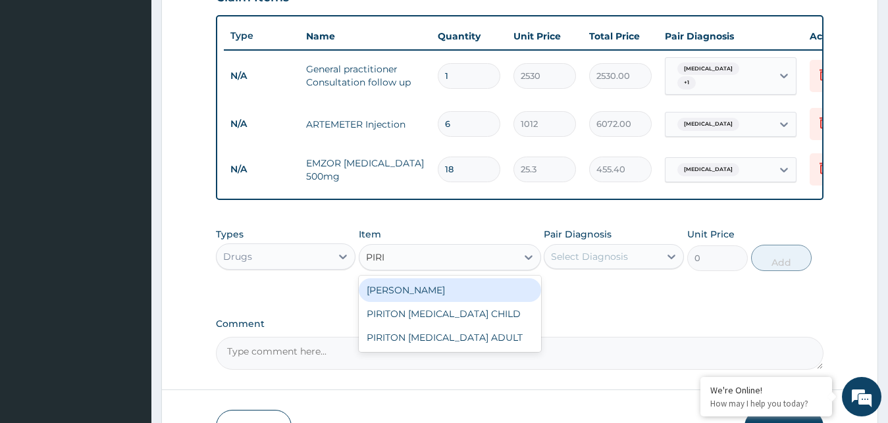
type input "PIRIT"
click at [456, 295] on div "PIRITON TAB EVANS" at bounding box center [450, 291] width 182 height 24
type input "25.3"
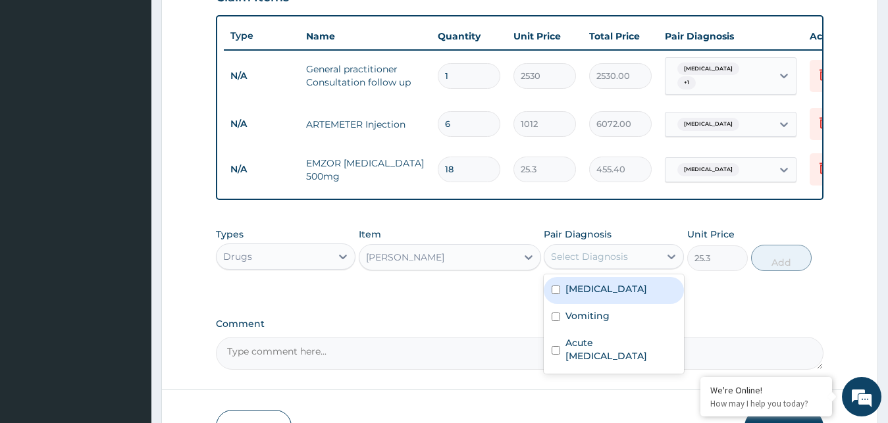
click at [644, 263] on div "Select Diagnosis" at bounding box center [602, 256] width 115 height 21
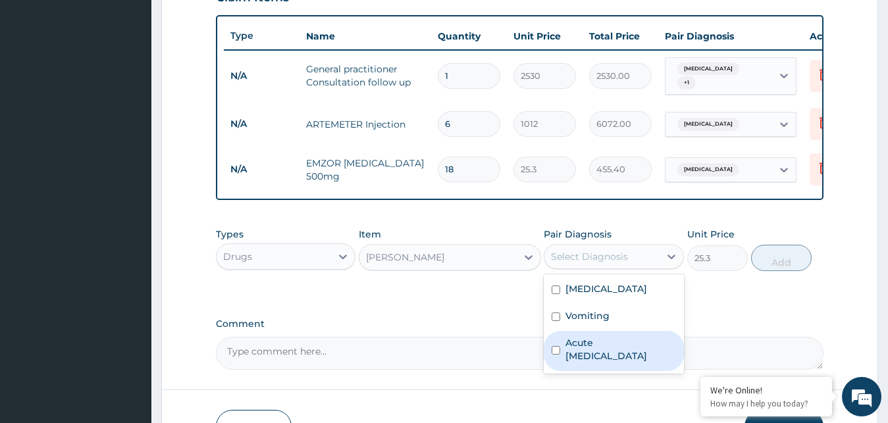
click at [604, 354] on label "Acute upper respiratory infection" at bounding box center [621, 349] width 111 height 26
checkbox input "true"
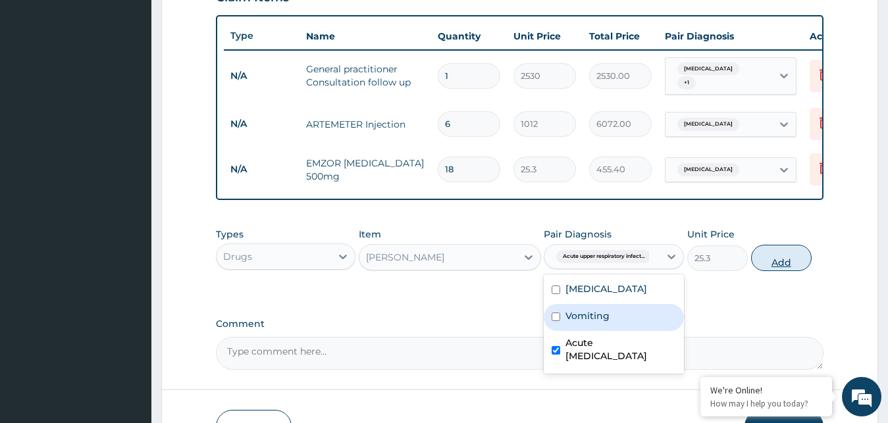
click at [760, 267] on button "Add" at bounding box center [781, 258] width 61 height 26
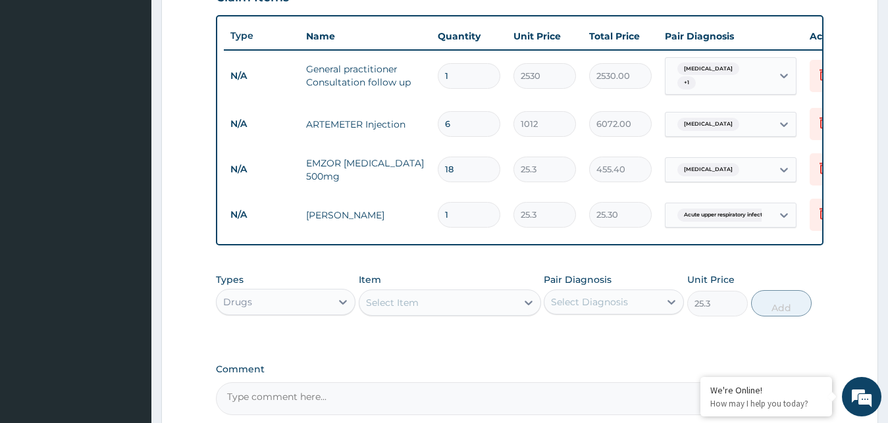
type input "0"
type input "0.00"
type input "3"
type input "75.90"
type input "3"
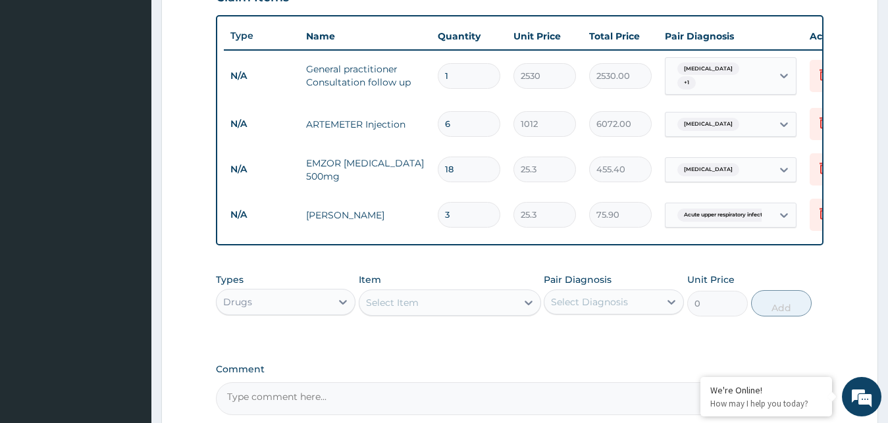
click at [394, 309] on div "Select Item" at bounding box center [392, 302] width 53 height 13
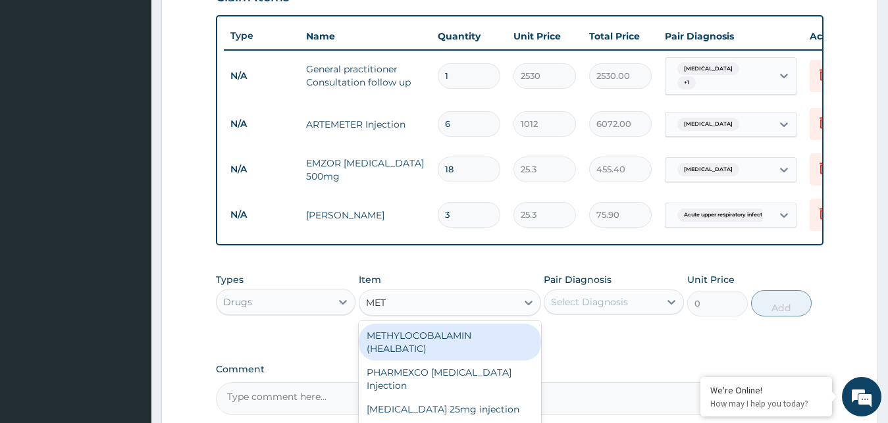
type input "METO"
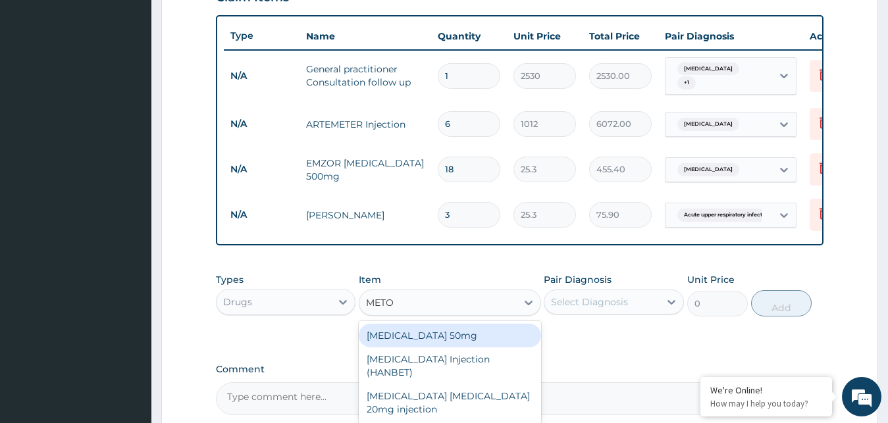
scroll to position [611, 0]
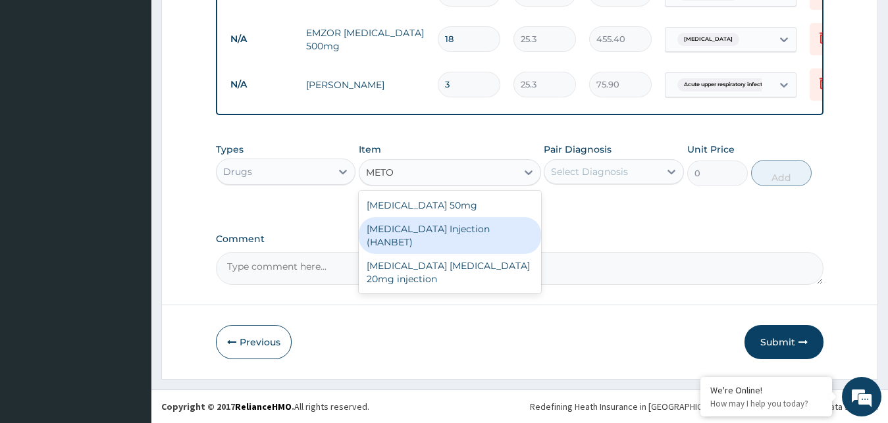
click at [456, 242] on div "METOCLOPRAMIDE Injection (HANBET)" at bounding box center [450, 235] width 182 height 37
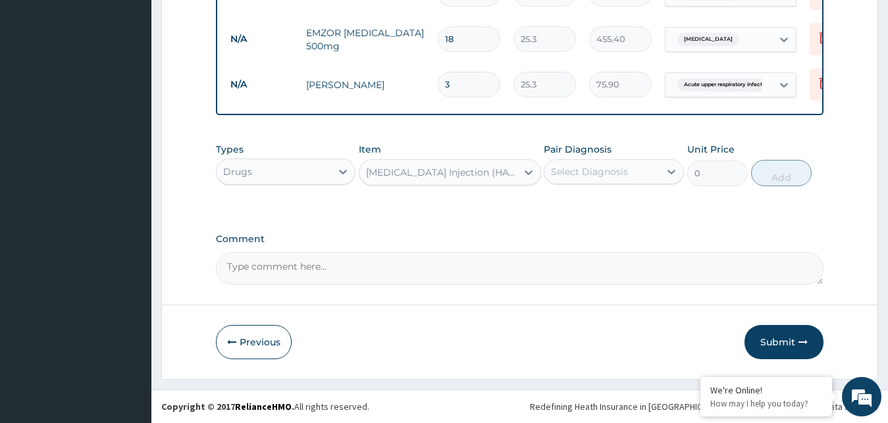
type input "88.55"
click at [529, 170] on icon at bounding box center [528, 172] width 13 height 13
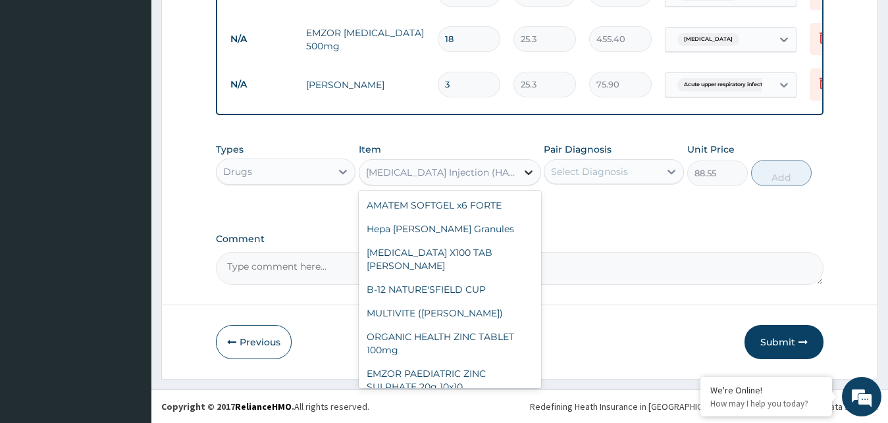
scroll to position [11719, 0]
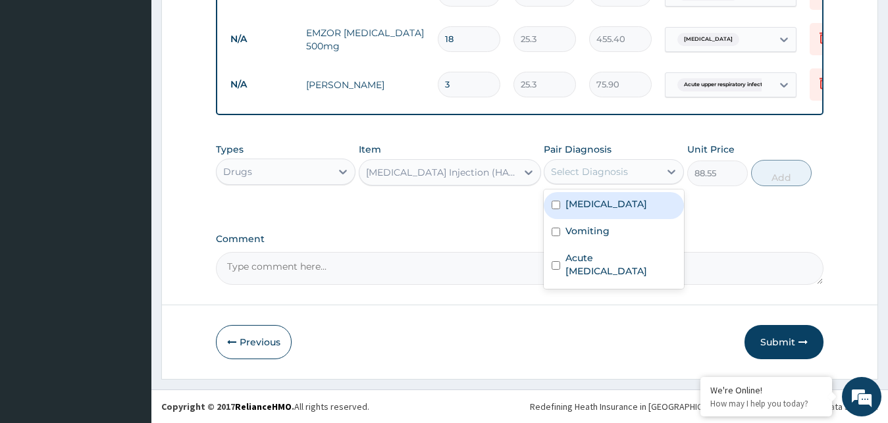
click at [614, 173] on div "Select Diagnosis" at bounding box center [589, 171] width 77 height 13
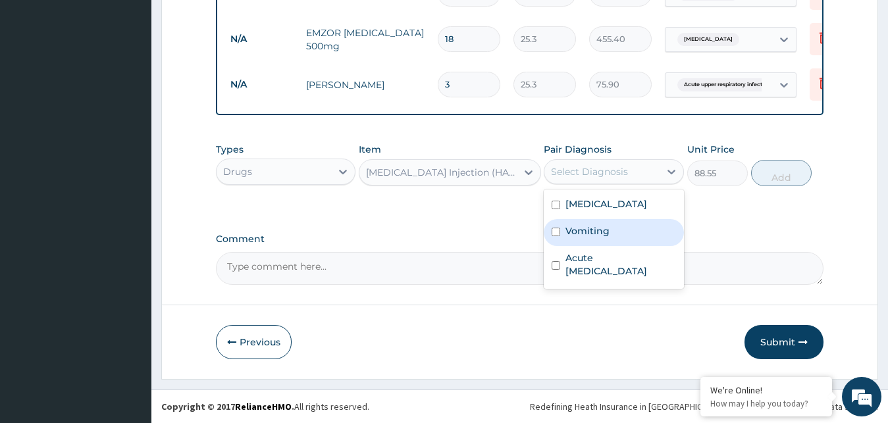
click at [599, 233] on label "Vomiting" at bounding box center [588, 231] width 44 height 13
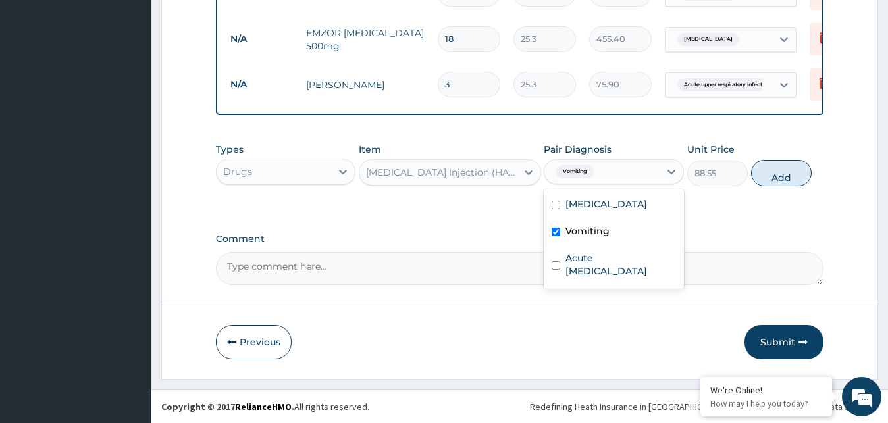
checkbox input "true"
click at [776, 178] on button "Add" at bounding box center [781, 173] width 61 height 26
type input "0"
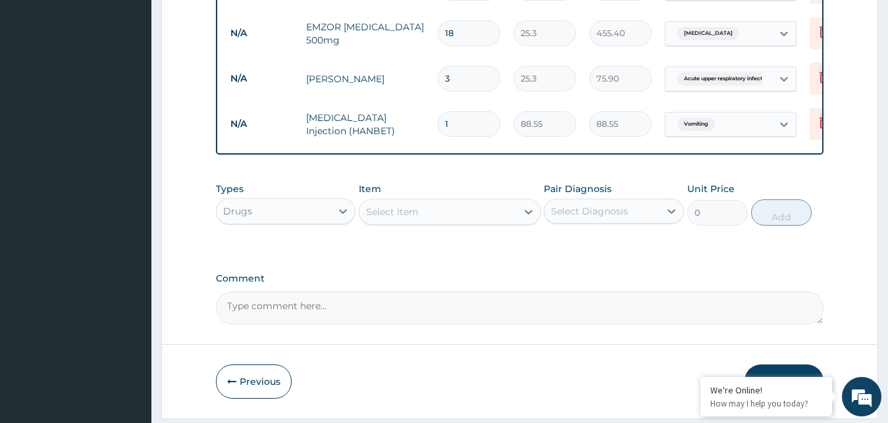
type input "0.00"
type input "2"
type input "177.10"
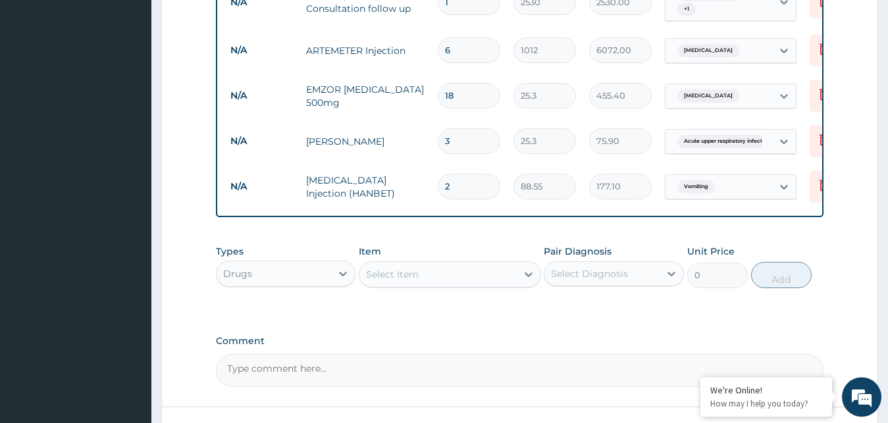
scroll to position [656, 0]
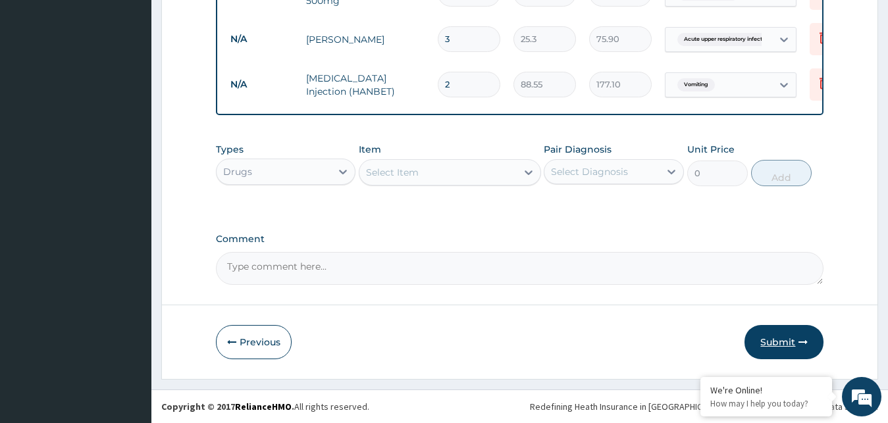
type input "2"
click at [790, 349] on button "Submit" at bounding box center [784, 342] width 79 height 34
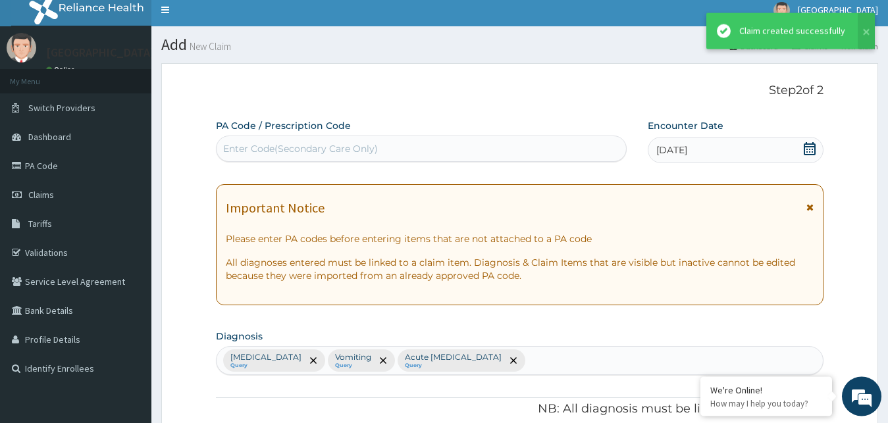
scroll to position [5, 0]
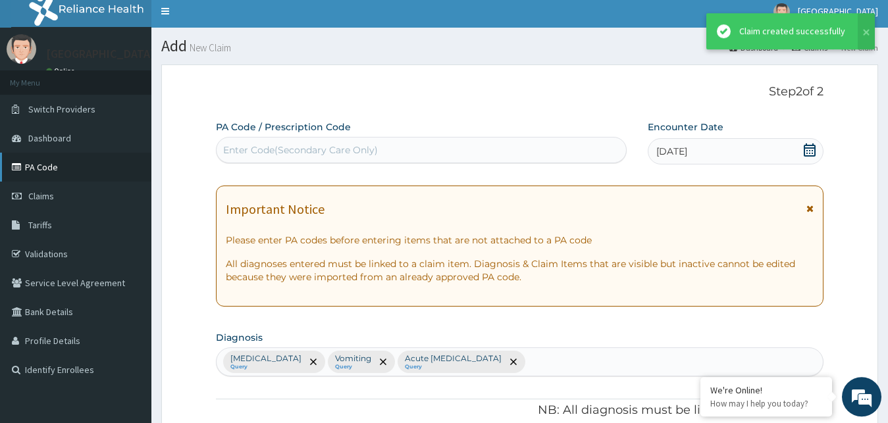
click at [47, 167] on link "PA Code" at bounding box center [75, 167] width 151 height 29
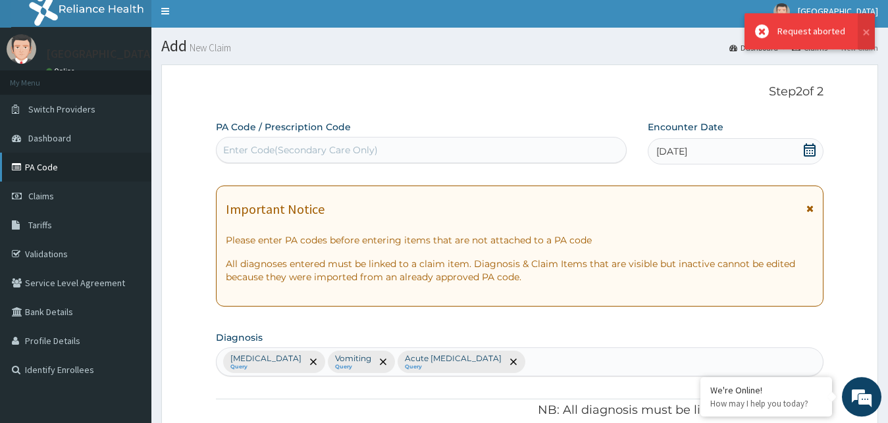
click at [34, 169] on link "PA Code" at bounding box center [75, 167] width 151 height 29
